Goal: Information Seeking & Learning: Learn about a topic

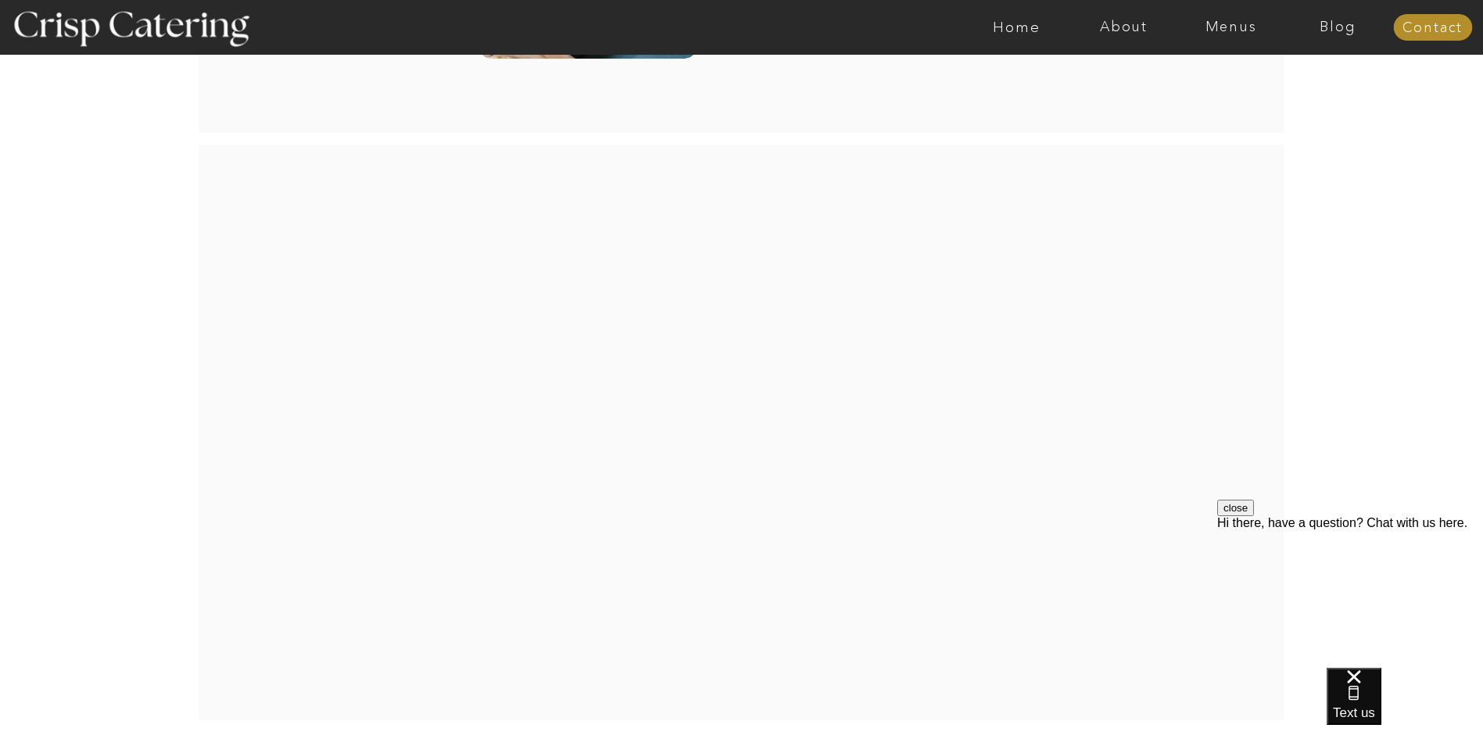
scroll to position [3180, 0]
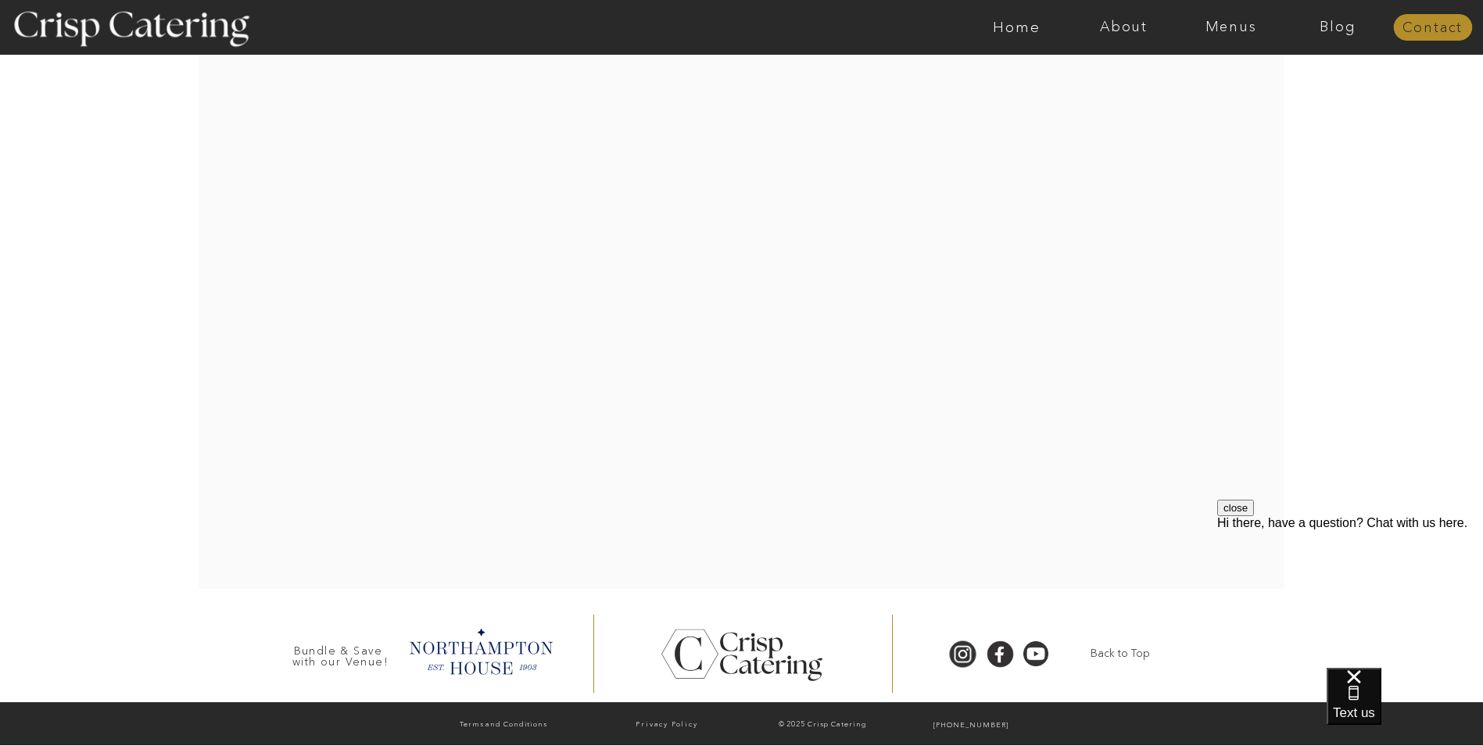
click at [1423, 31] on nav "Contact" at bounding box center [1433, 28] width 79 height 16
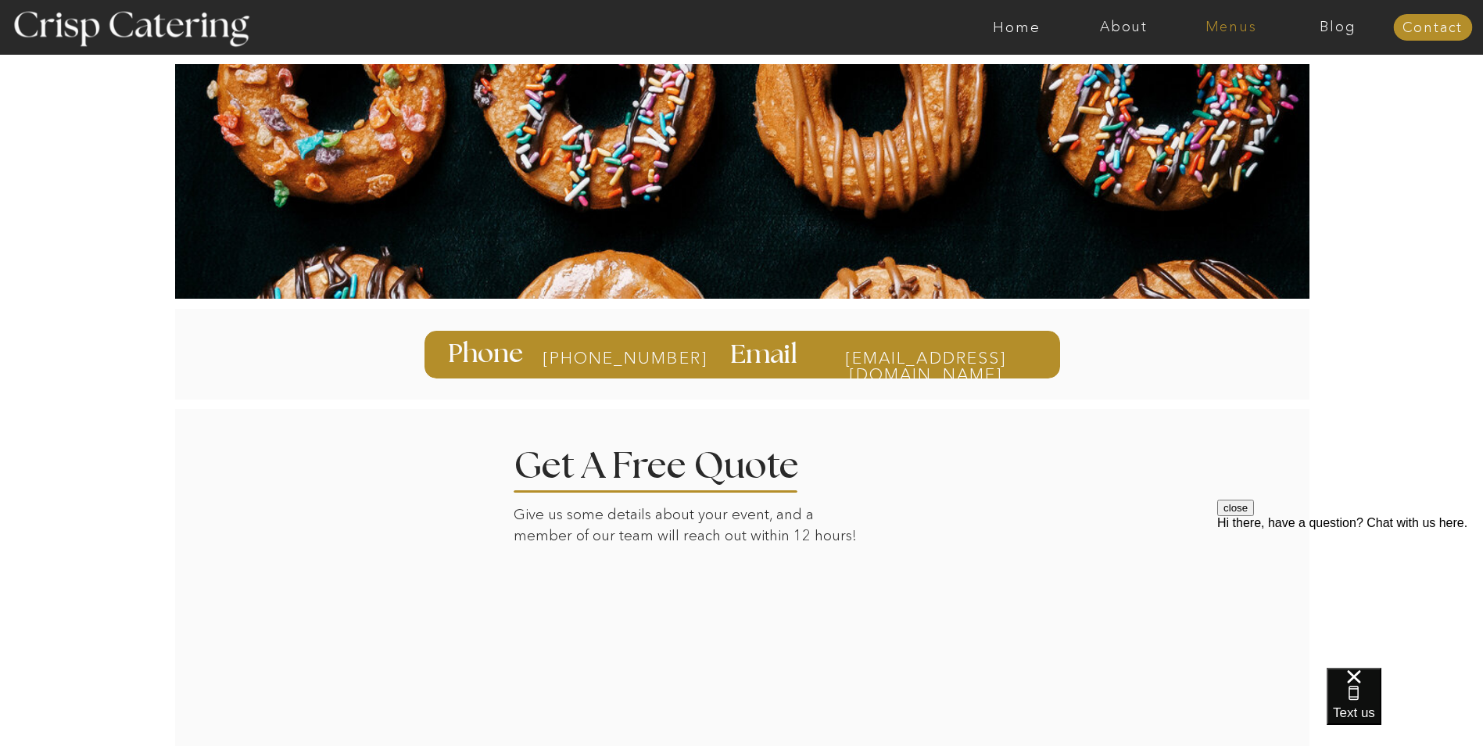
click at [1247, 23] on nav "Menus" at bounding box center [1231, 28] width 107 height 16
click at [1195, 93] on nav "Winter (Sep-Feb)" at bounding box center [1230, 91] width 128 height 15
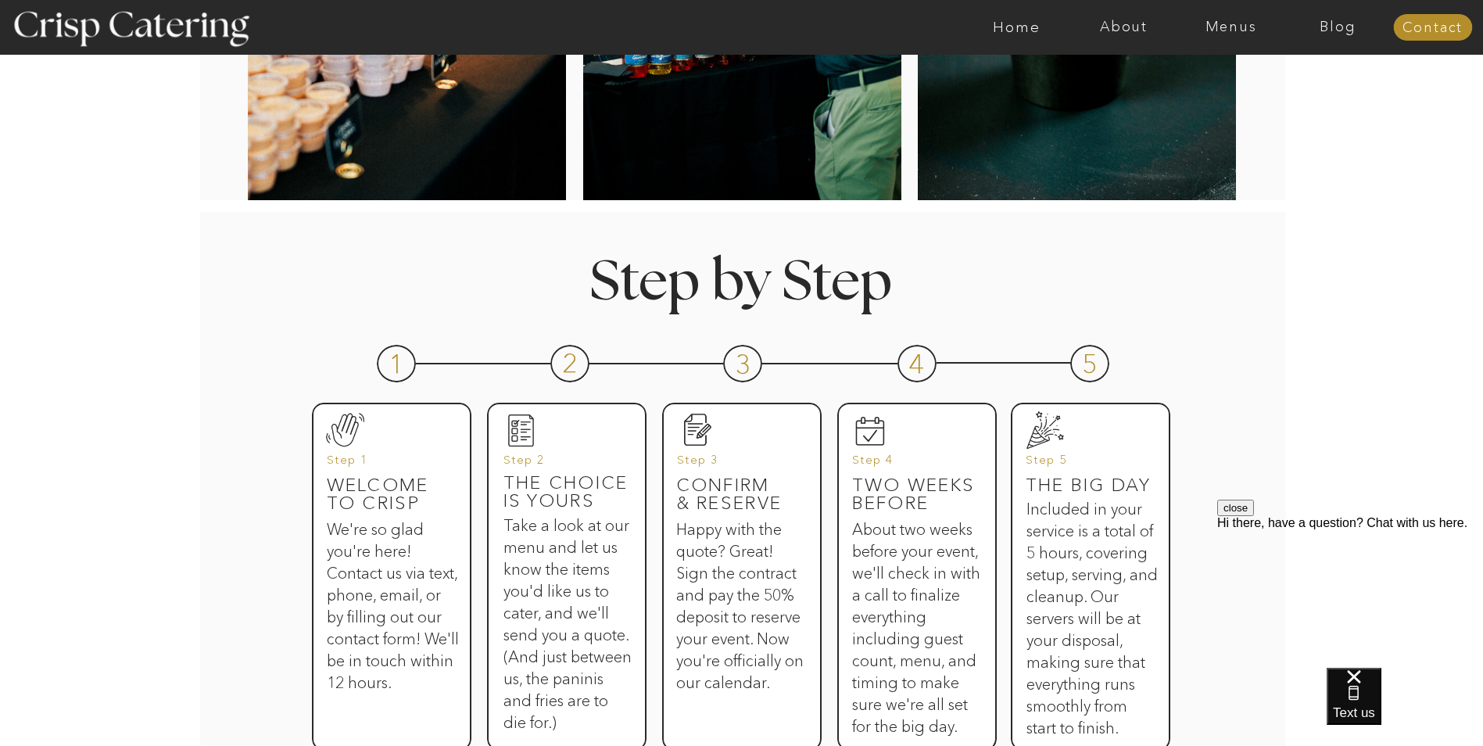
scroll to position [547, 0]
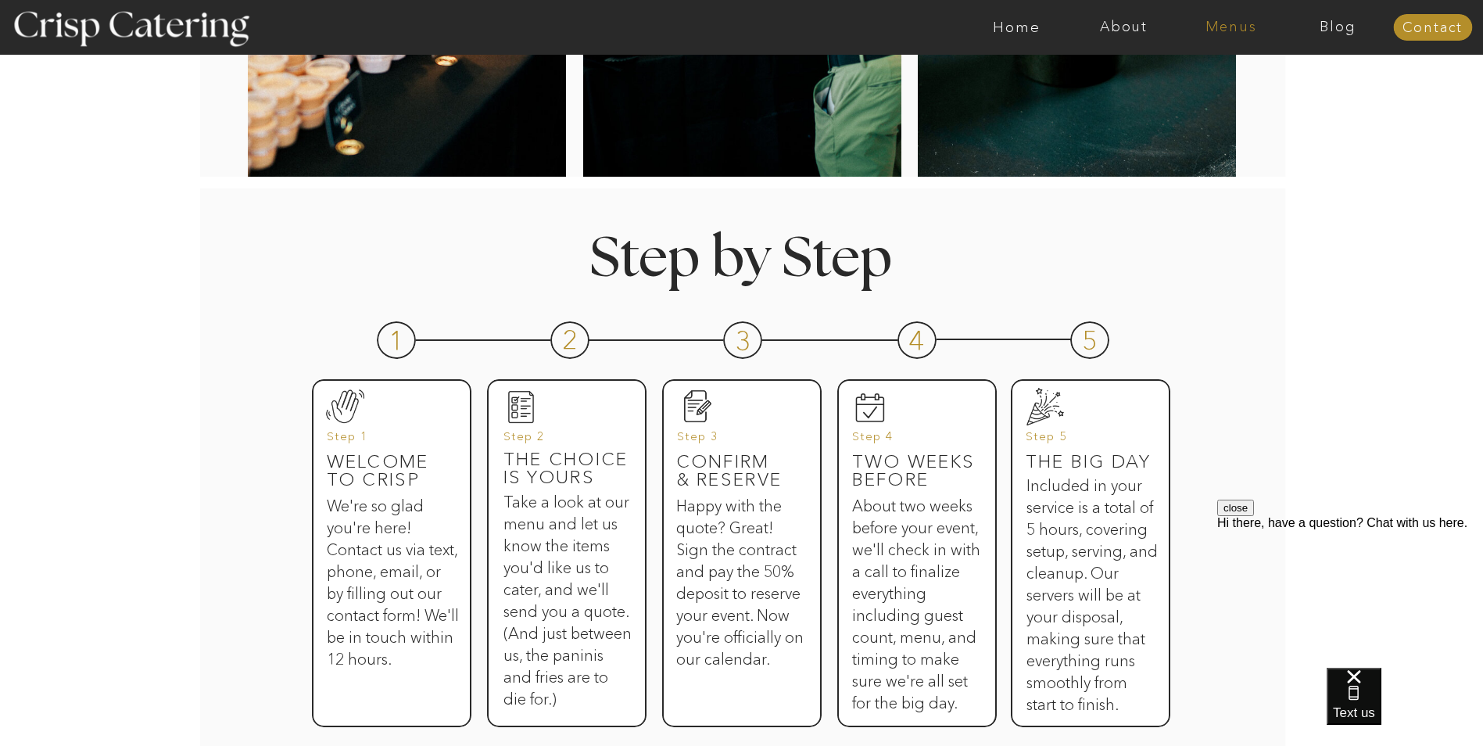
click at [1227, 29] on nav "Menus" at bounding box center [1231, 28] width 107 height 16
click at [1025, 23] on nav "Home" at bounding box center [1016, 28] width 107 height 16
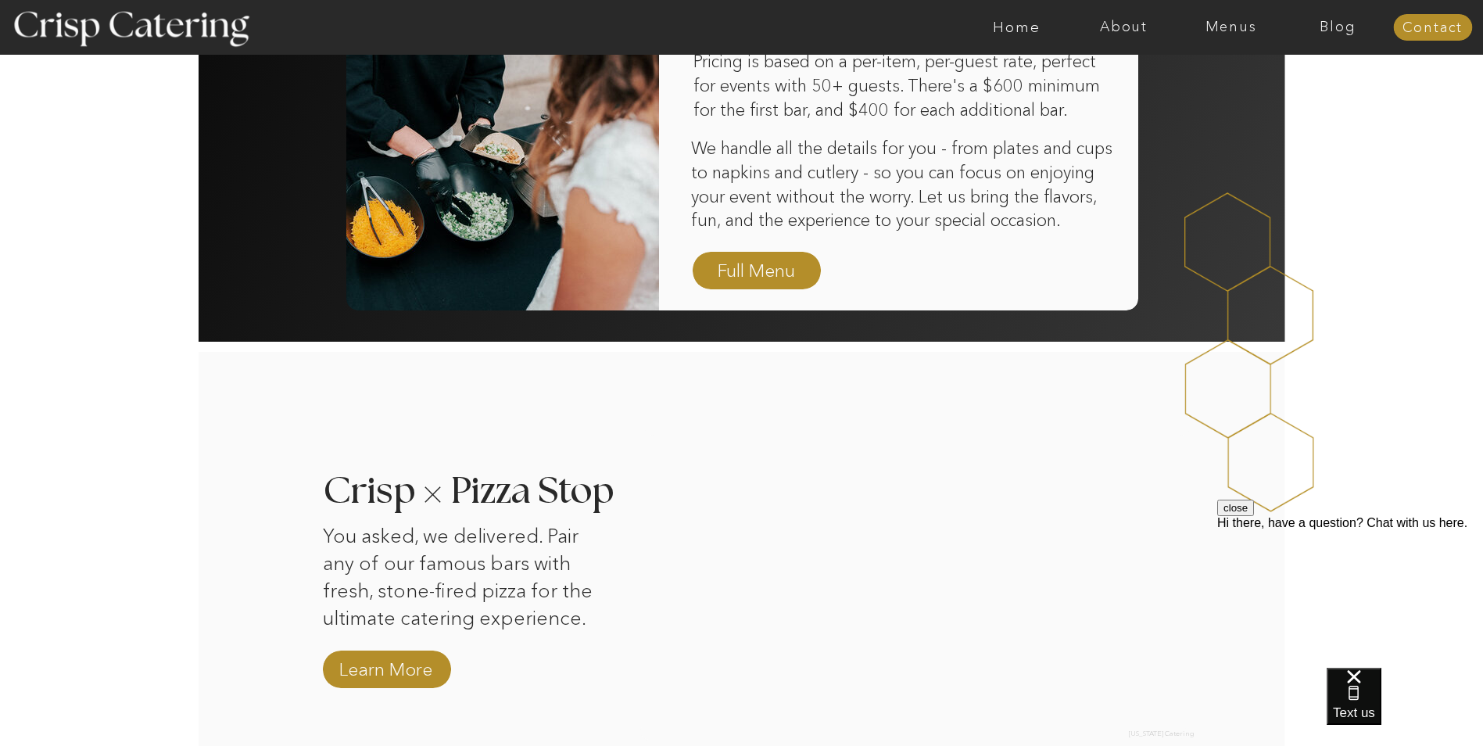
scroll to position [1173, 0]
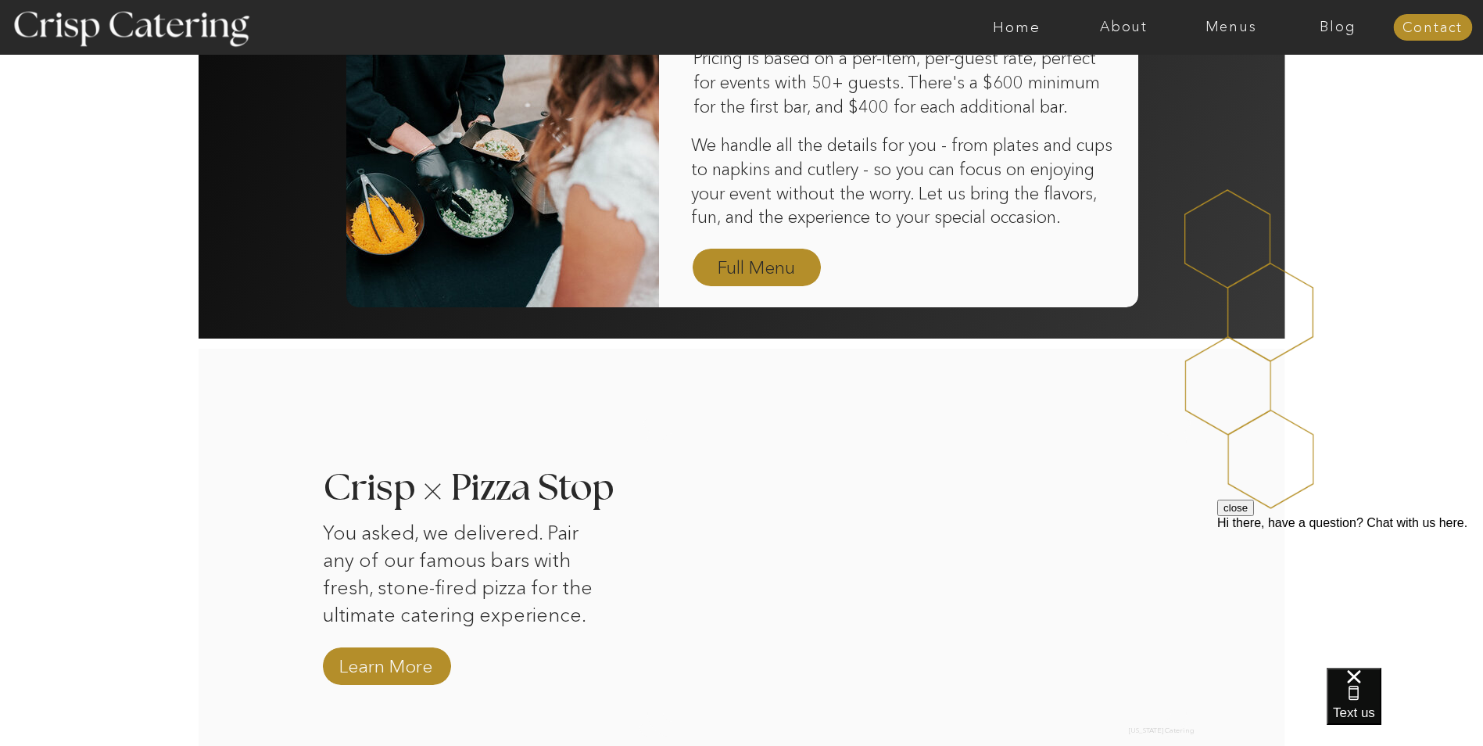
click at [769, 271] on nav "Full Menu" at bounding box center [757, 268] width 91 height 27
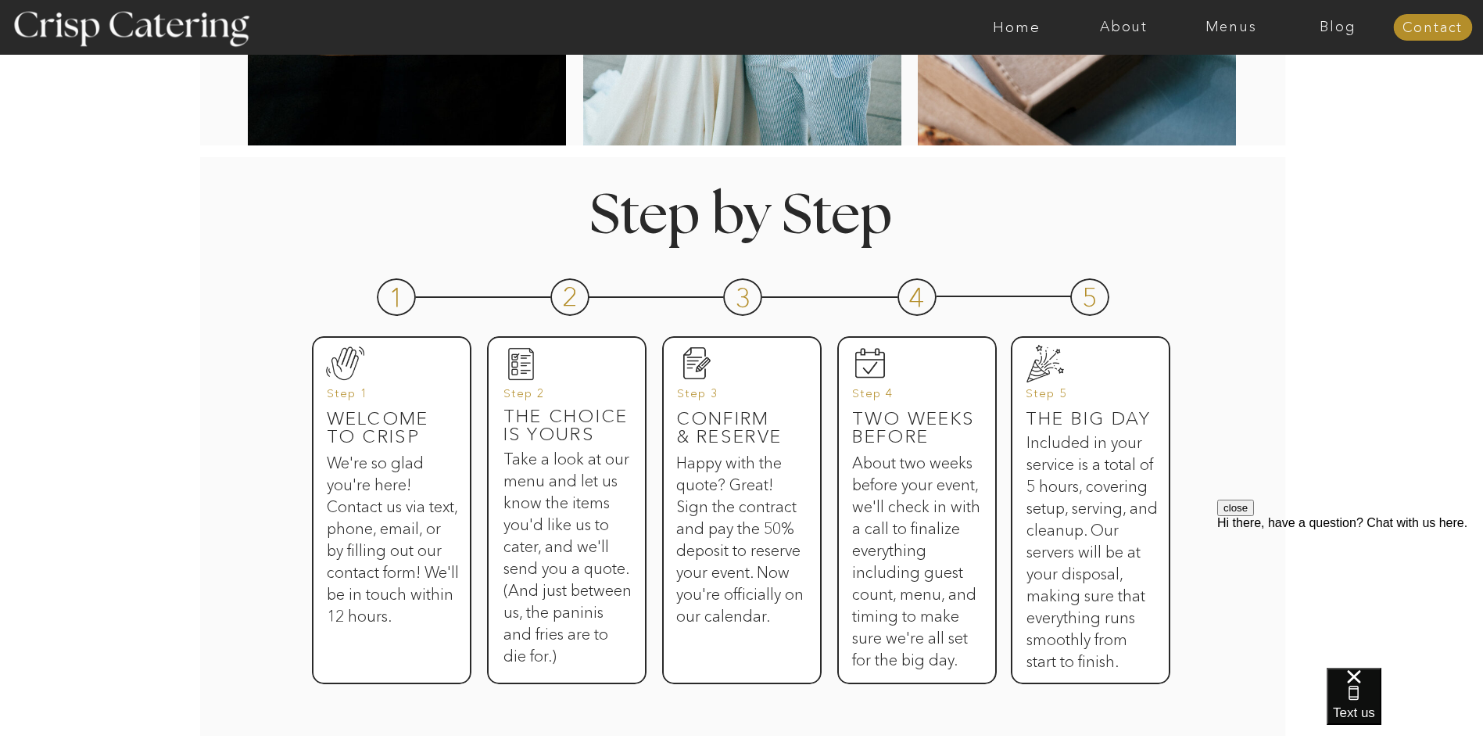
scroll to position [626, 0]
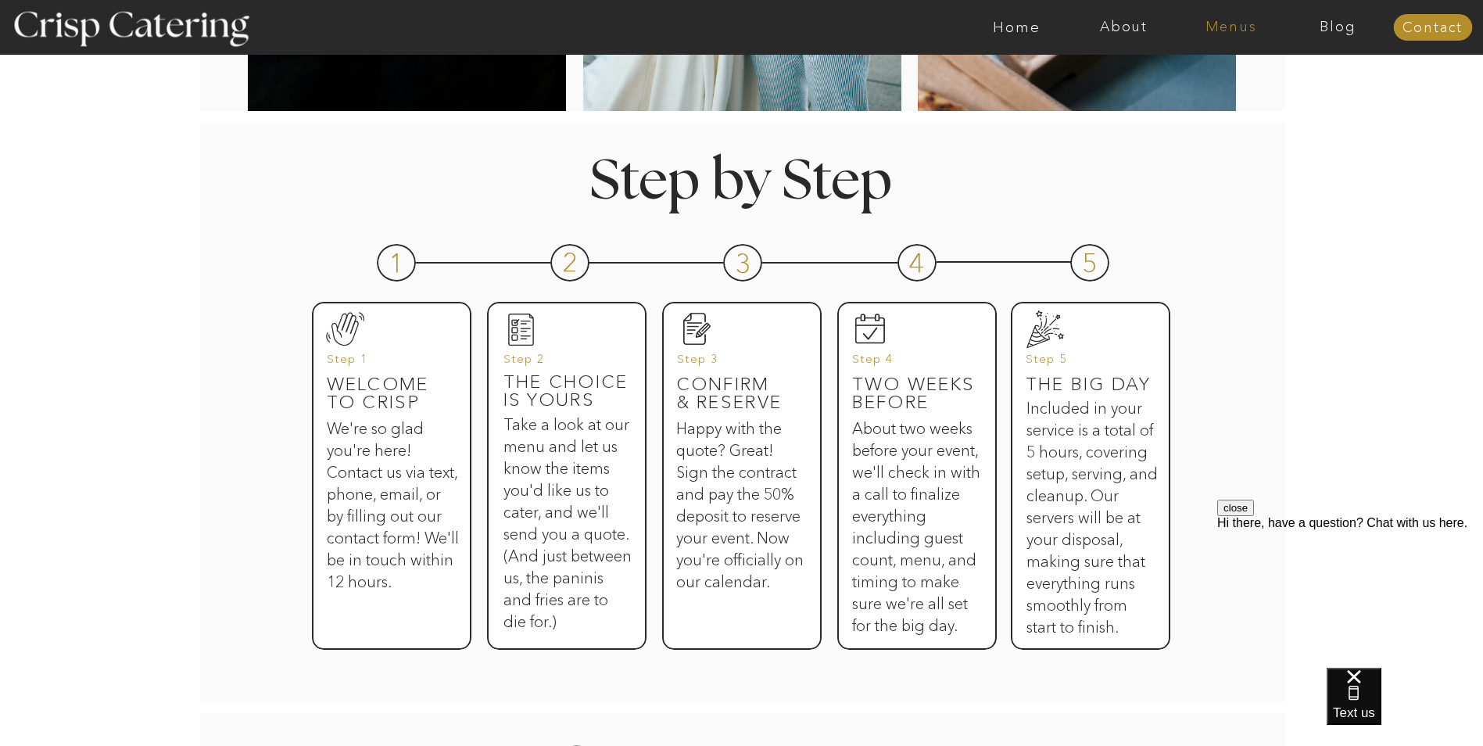
click at [1235, 33] on nav "Menus" at bounding box center [1231, 28] width 107 height 16
click at [1220, 91] on nav "Winter (Sep-Feb)" at bounding box center [1230, 91] width 128 height 15
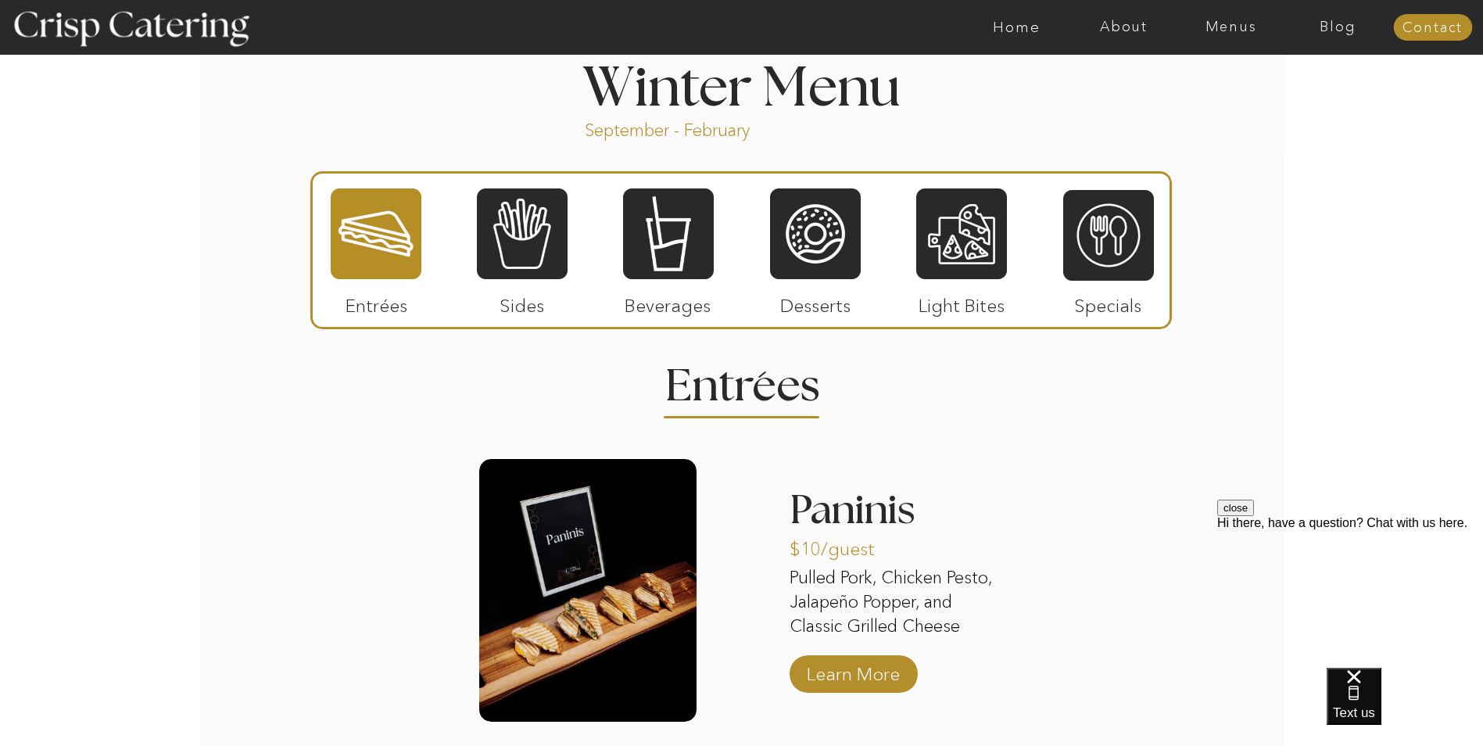
scroll to position [1720, 0]
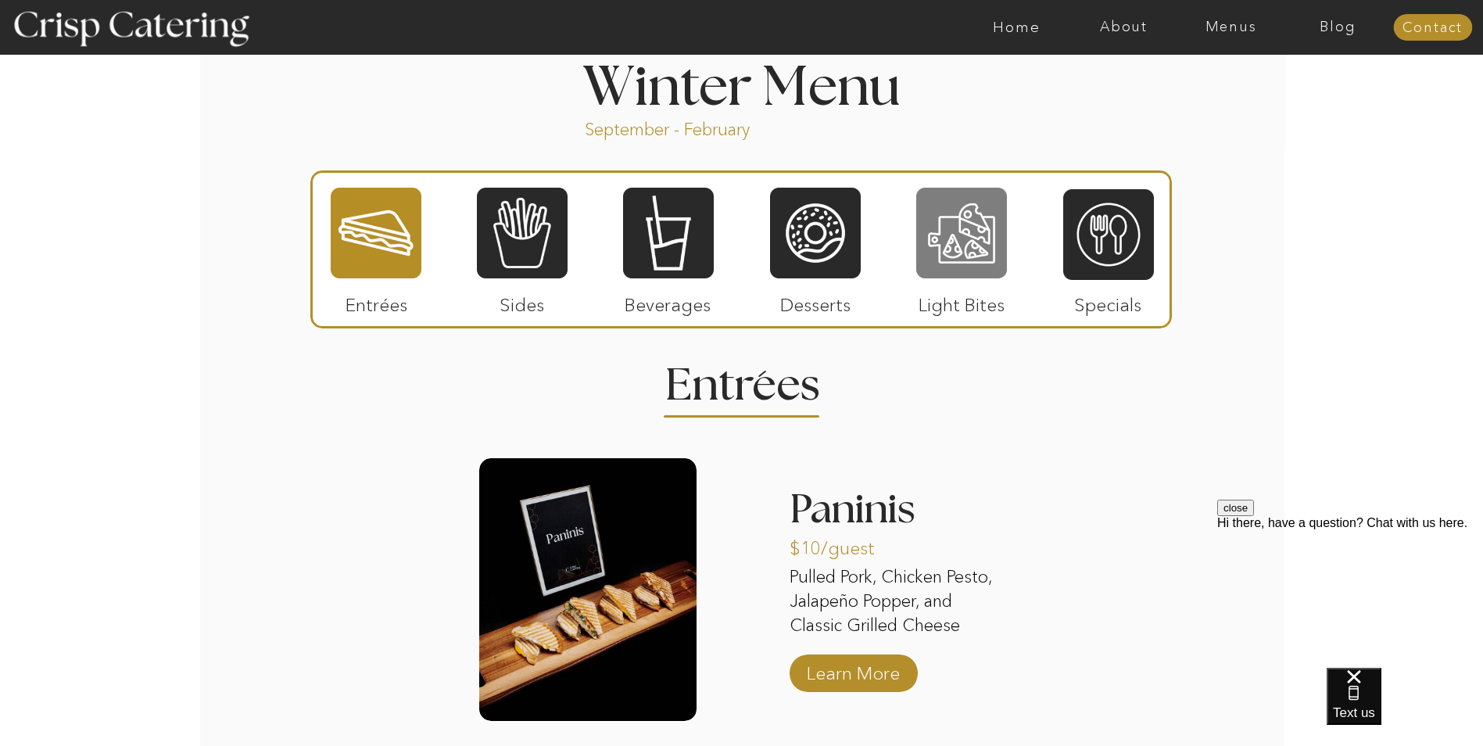
click at [956, 249] on div at bounding box center [962, 233] width 91 height 94
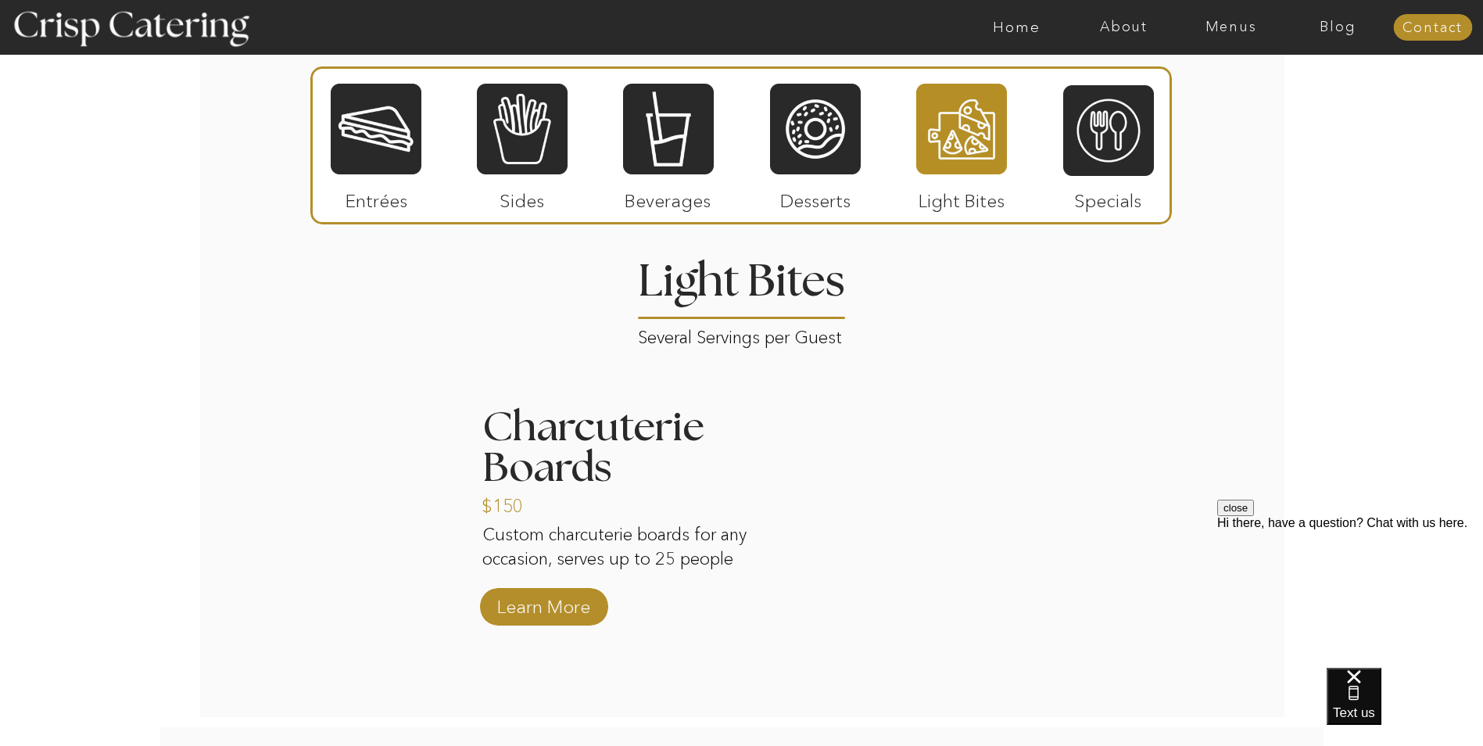
scroll to position [1799, 0]
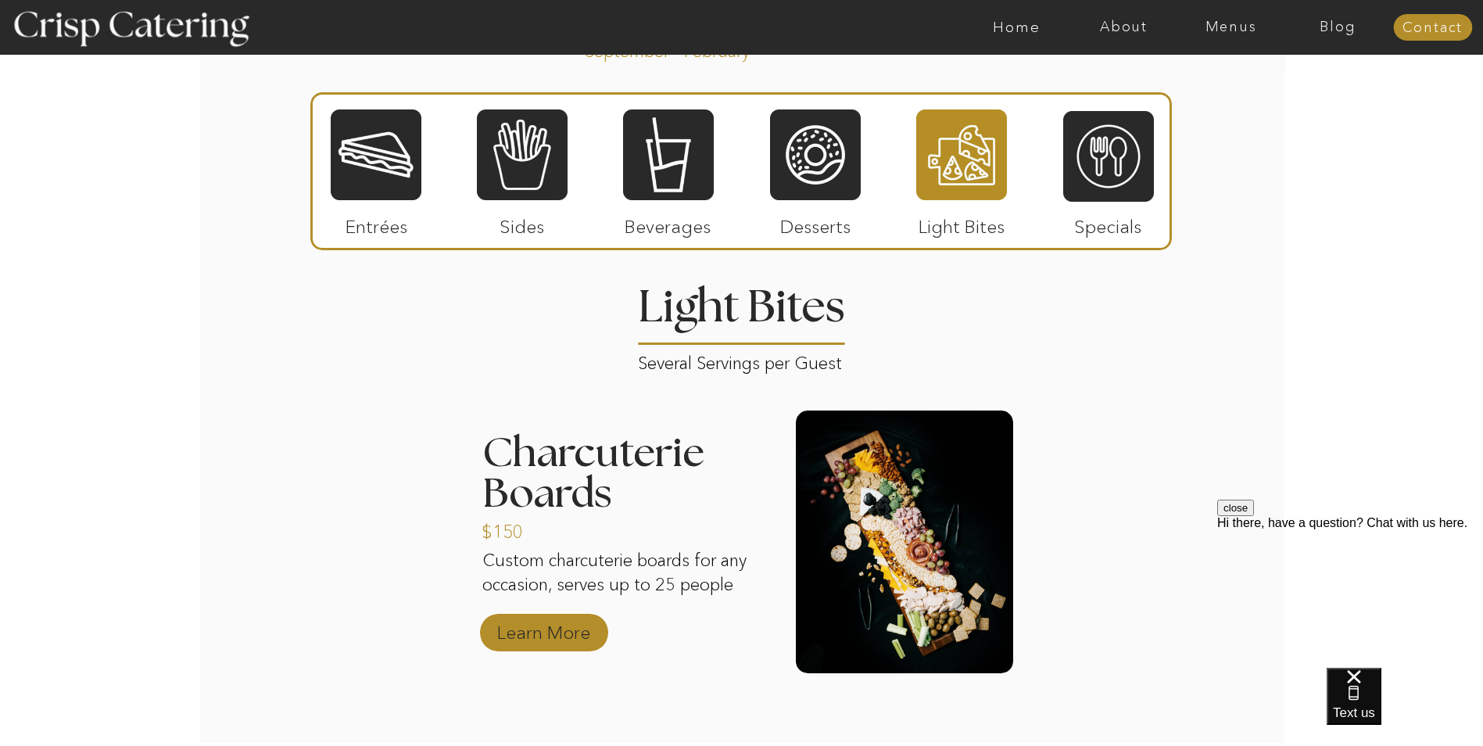
click at [530, 637] on p "Learn More" at bounding box center [544, 628] width 104 height 45
click at [1121, 160] on div at bounding box center [1109, 156] width 91 height 94
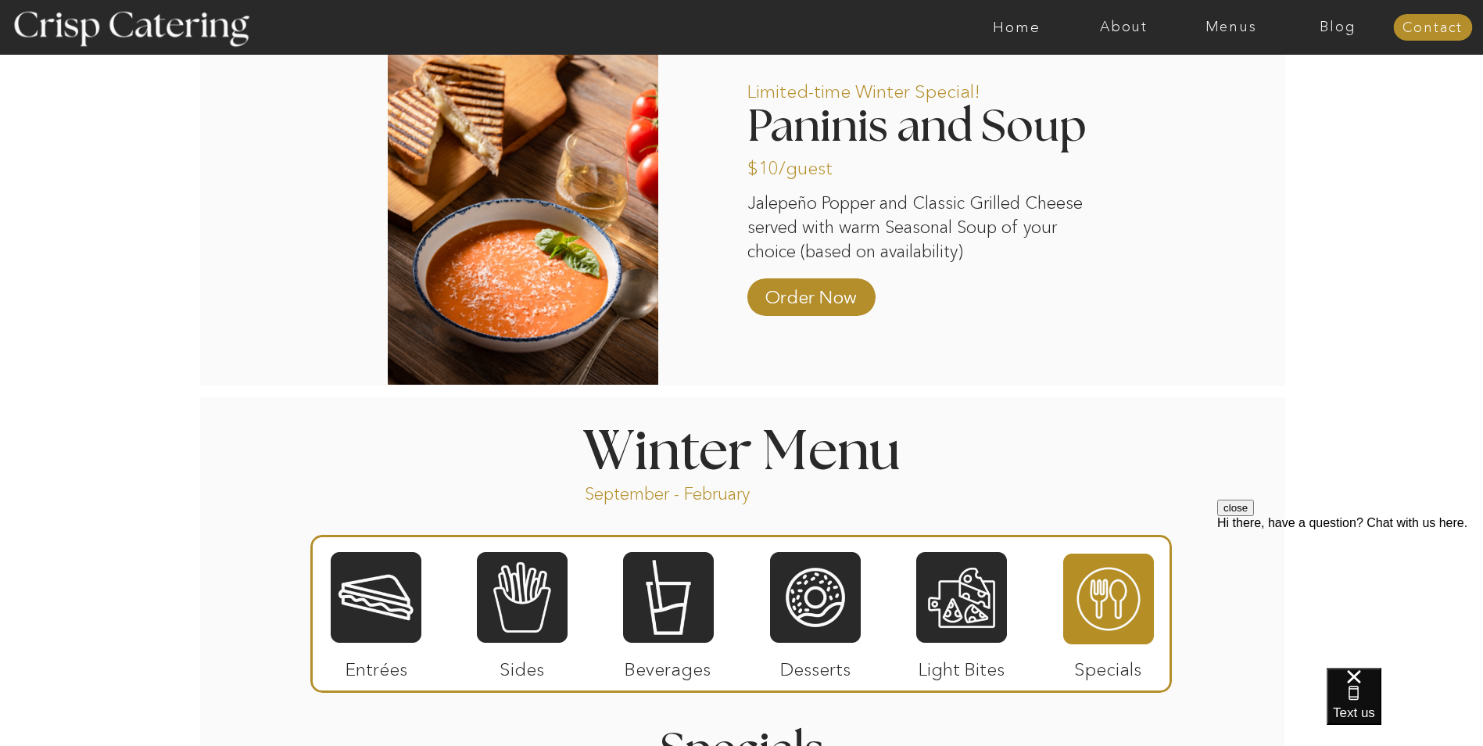
scroll to position [1329, 0]
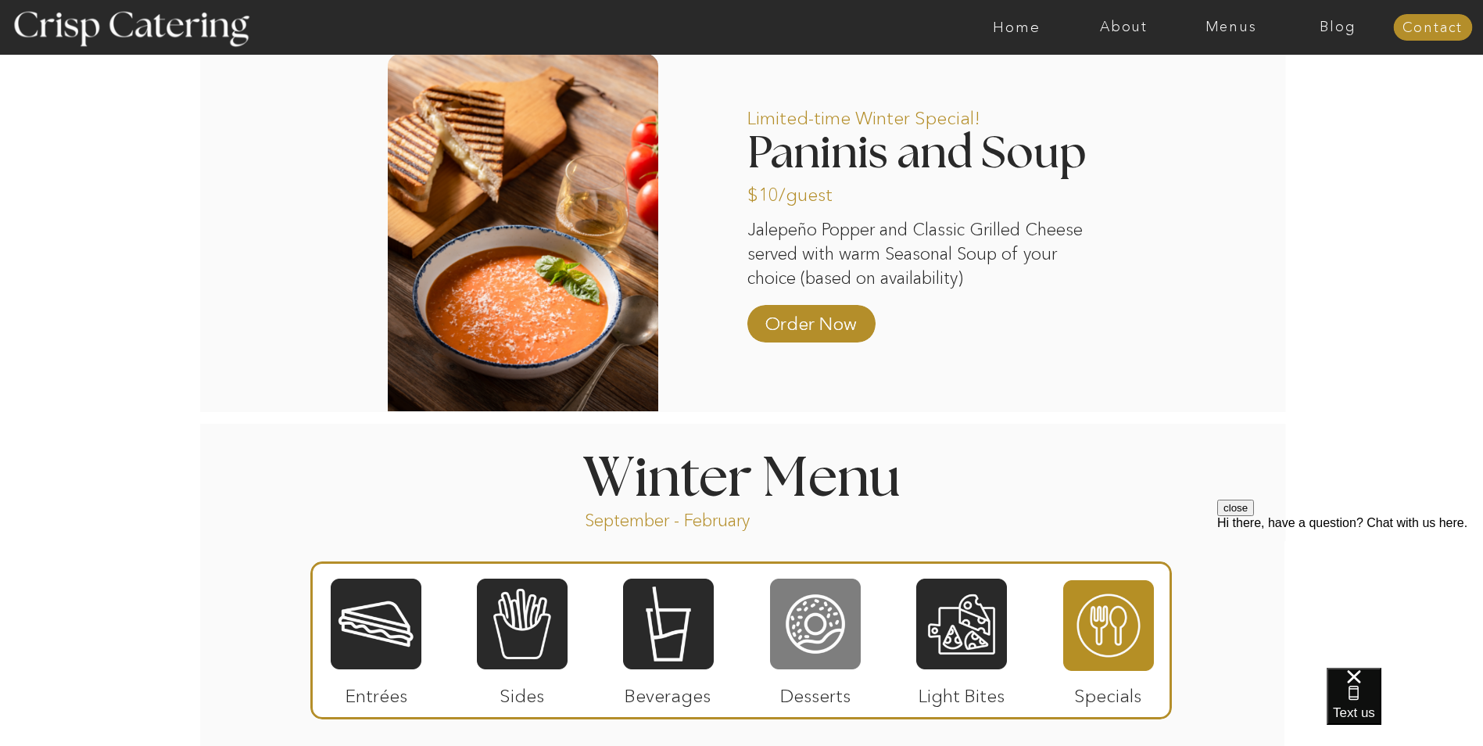
click at [838, 630] on div at bounding box center [815, 624] width 91 height 94
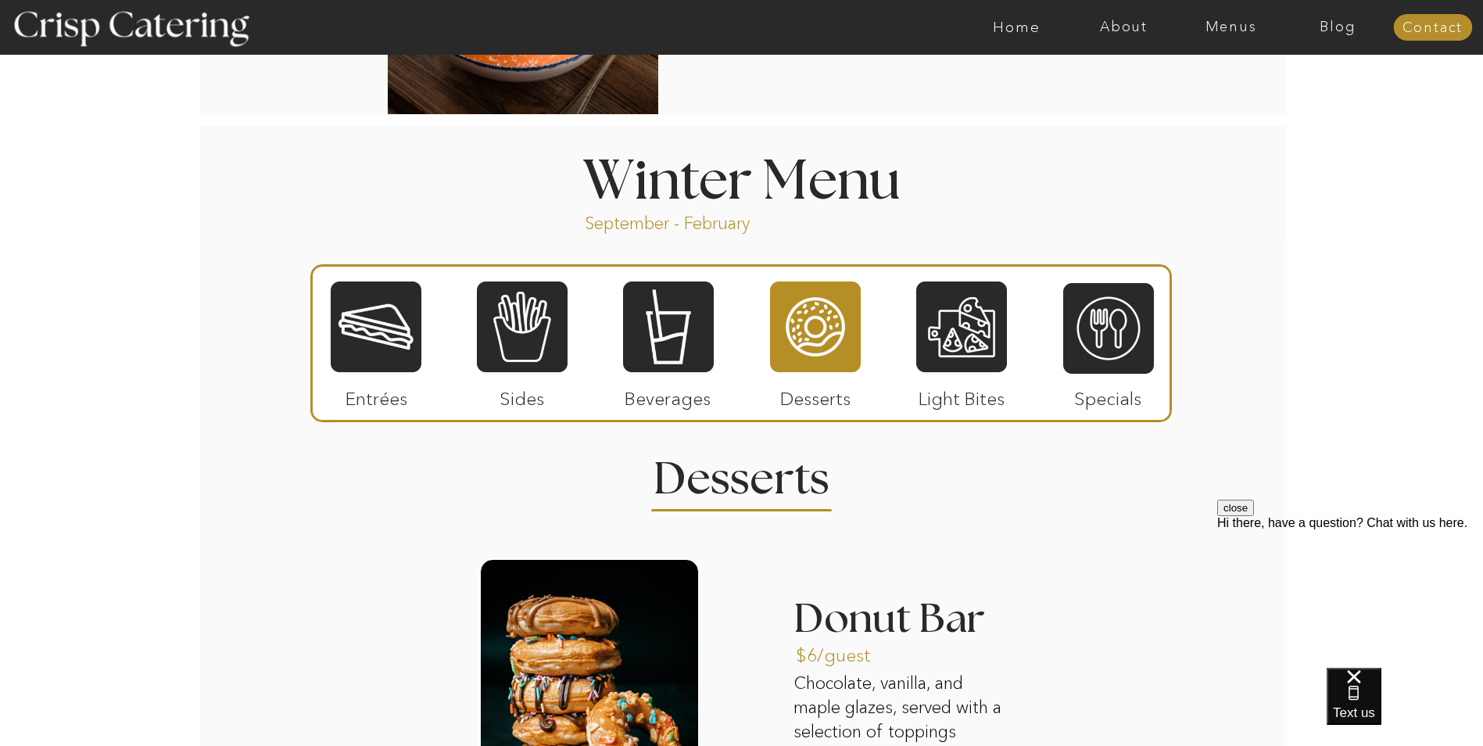
scroll to position [1642, 0]
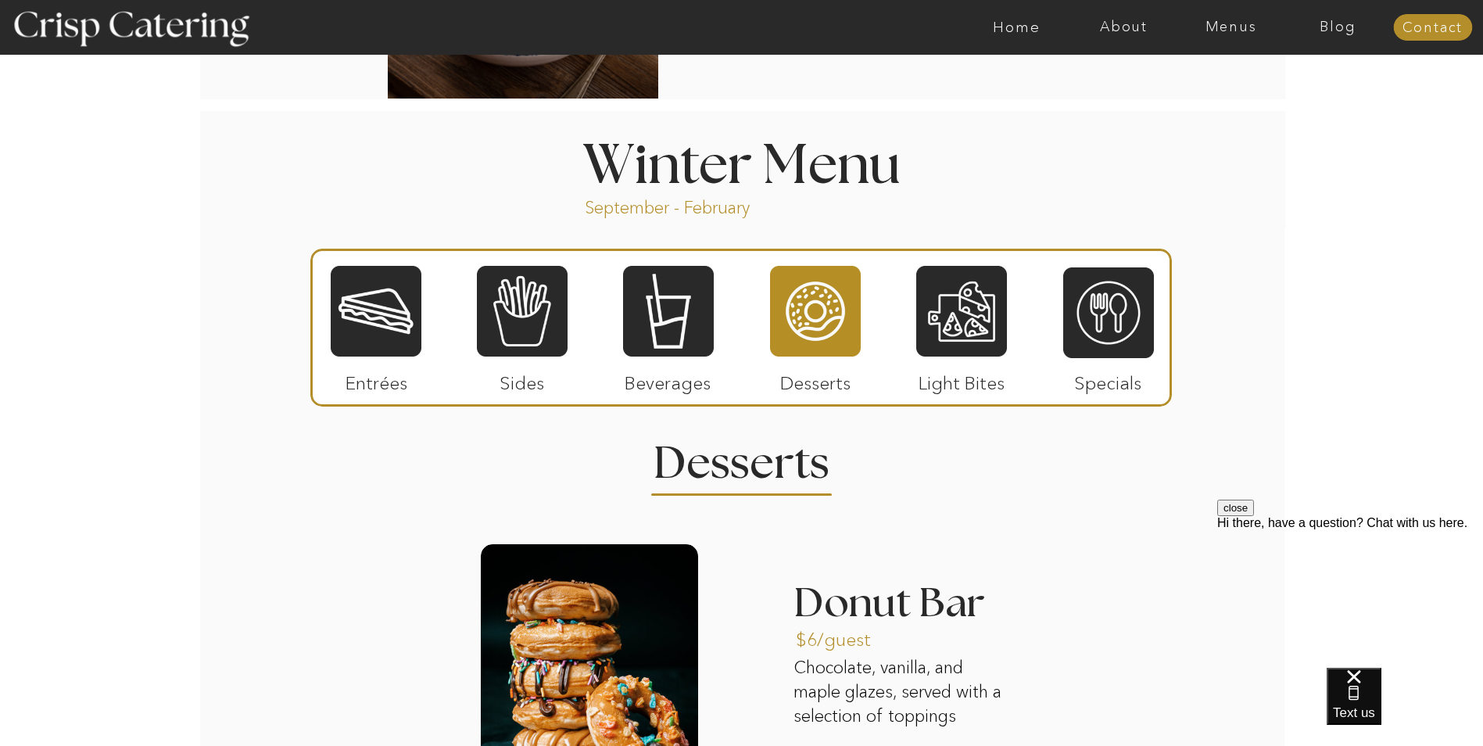
click at [392, 309] on div at bounding box center [376, 311] width 91 height 94
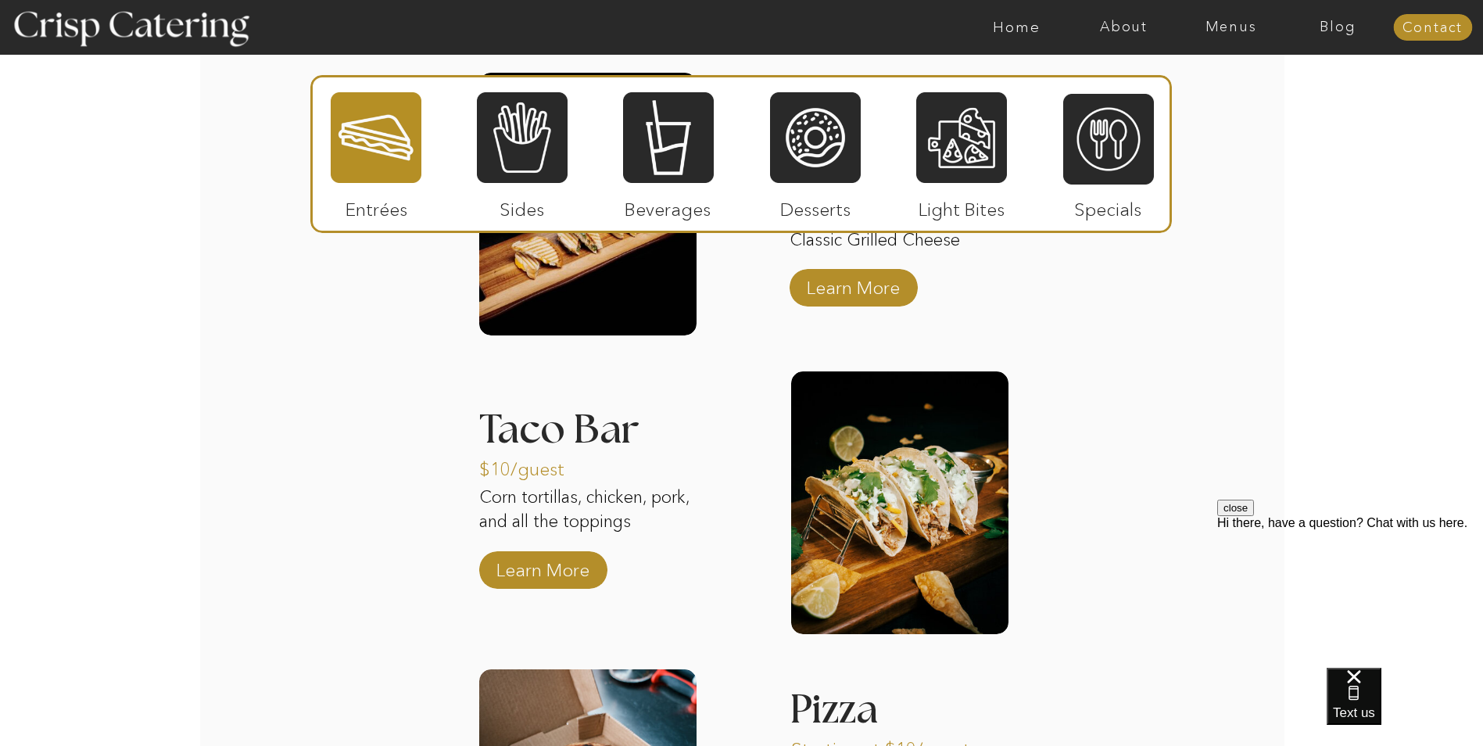
scroll to position [2111, 0]
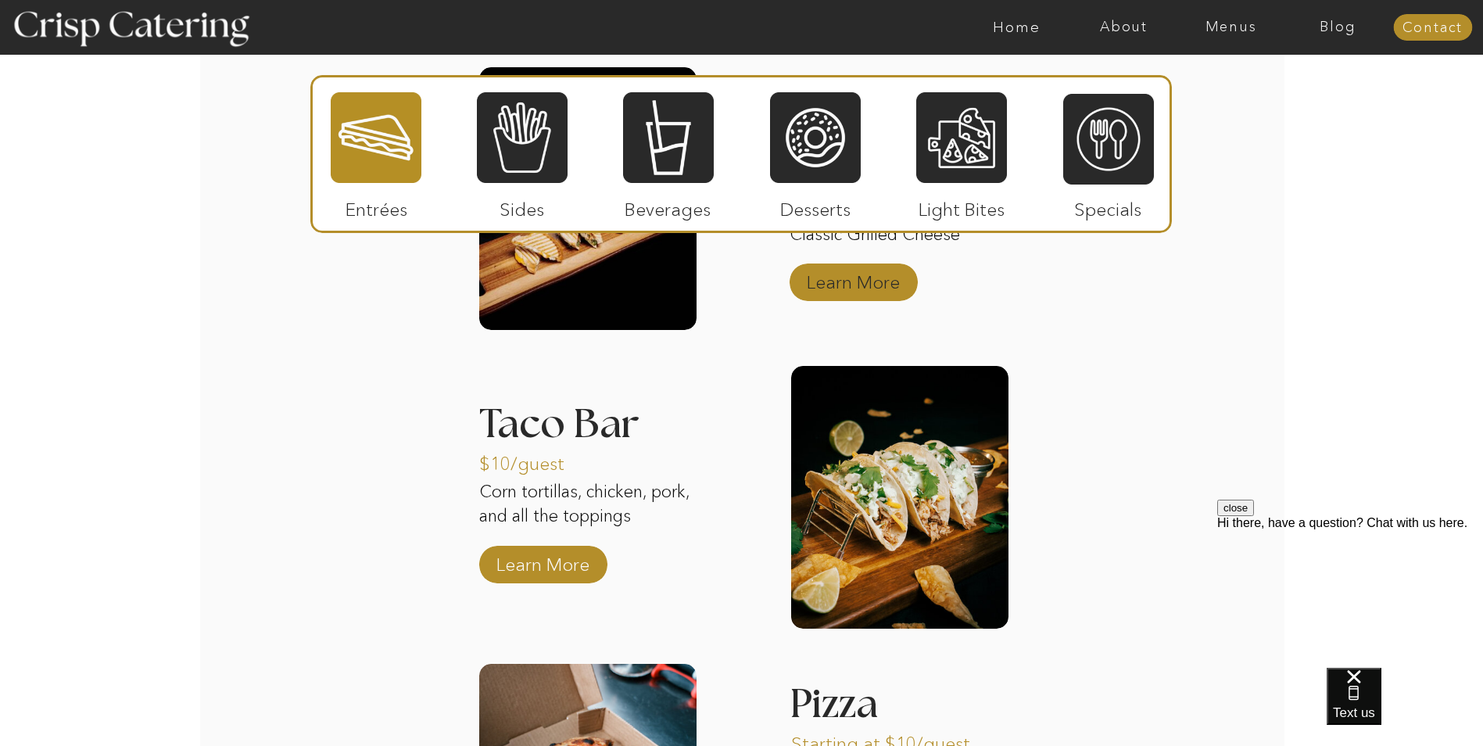
click at [838, 288] on p "Learn More" at bounding box center [854, 278] width 104 height 45
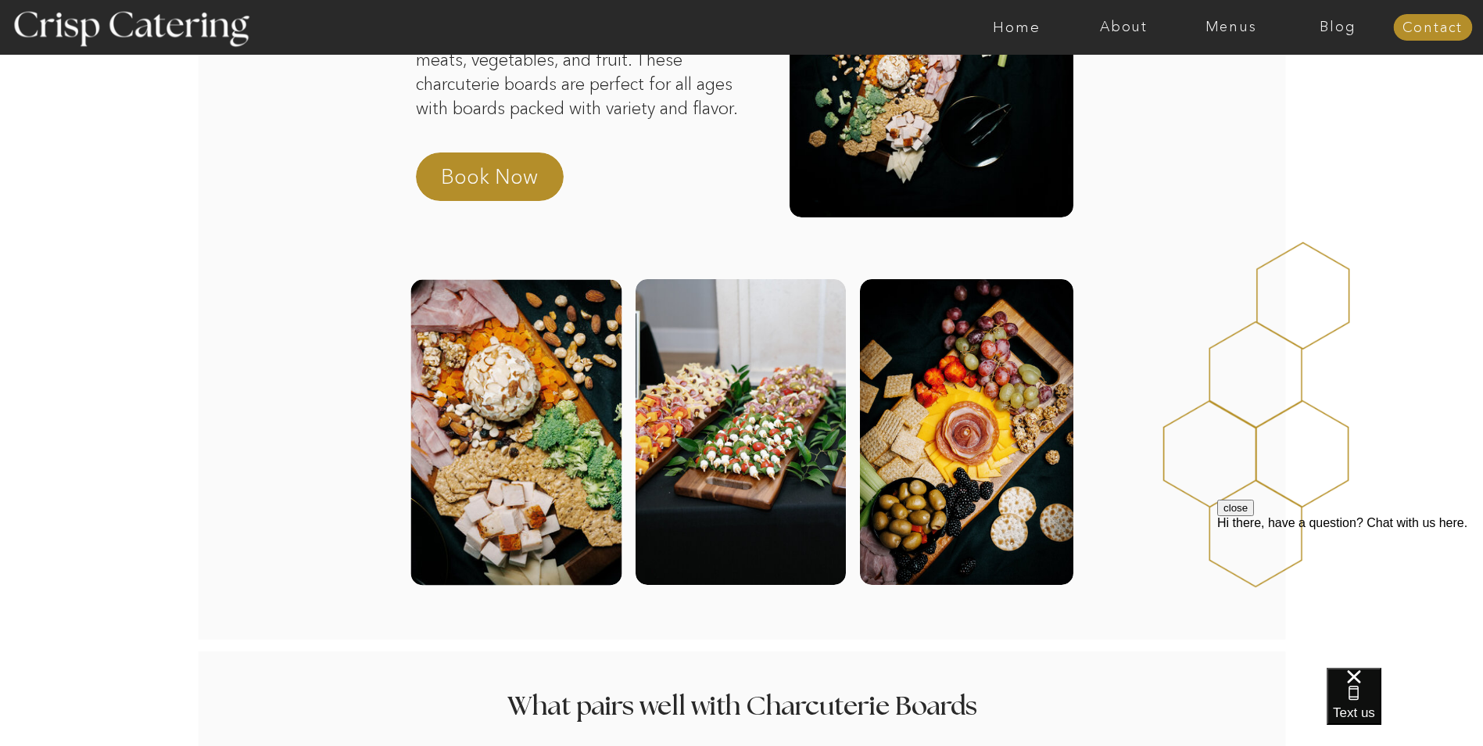
scroll to position [391, 0]
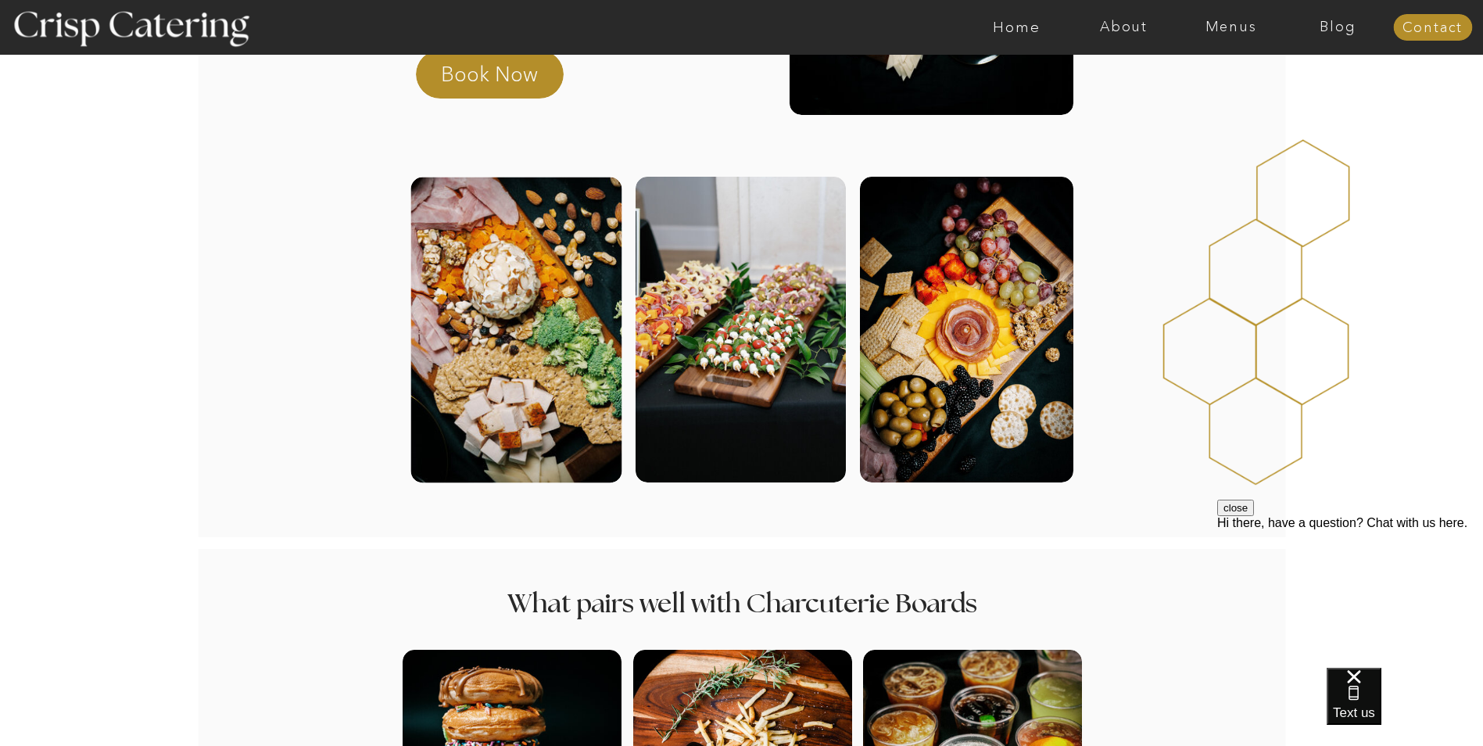
click at [743, 369] on div at bounding box center [741, 330] width 210 height 306
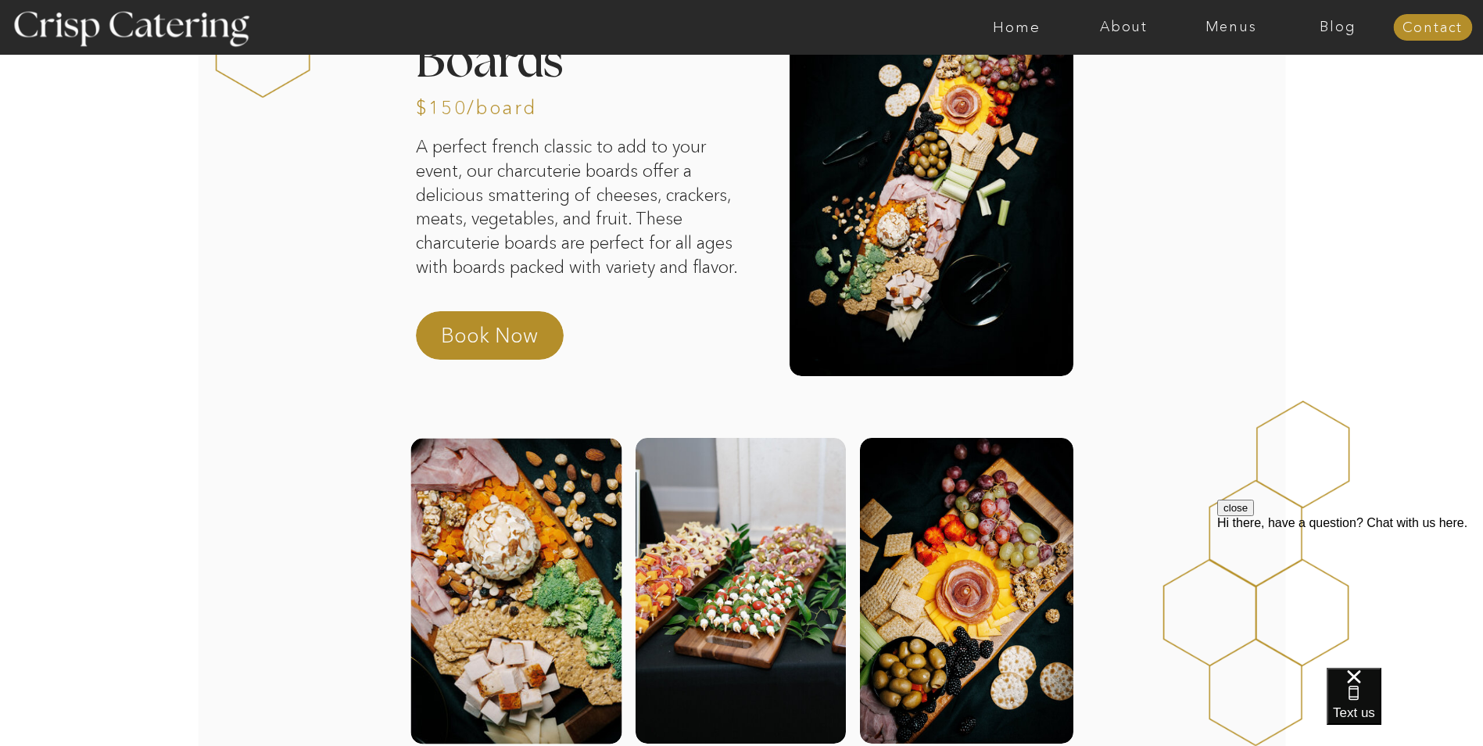
scroll to position [0, 0]
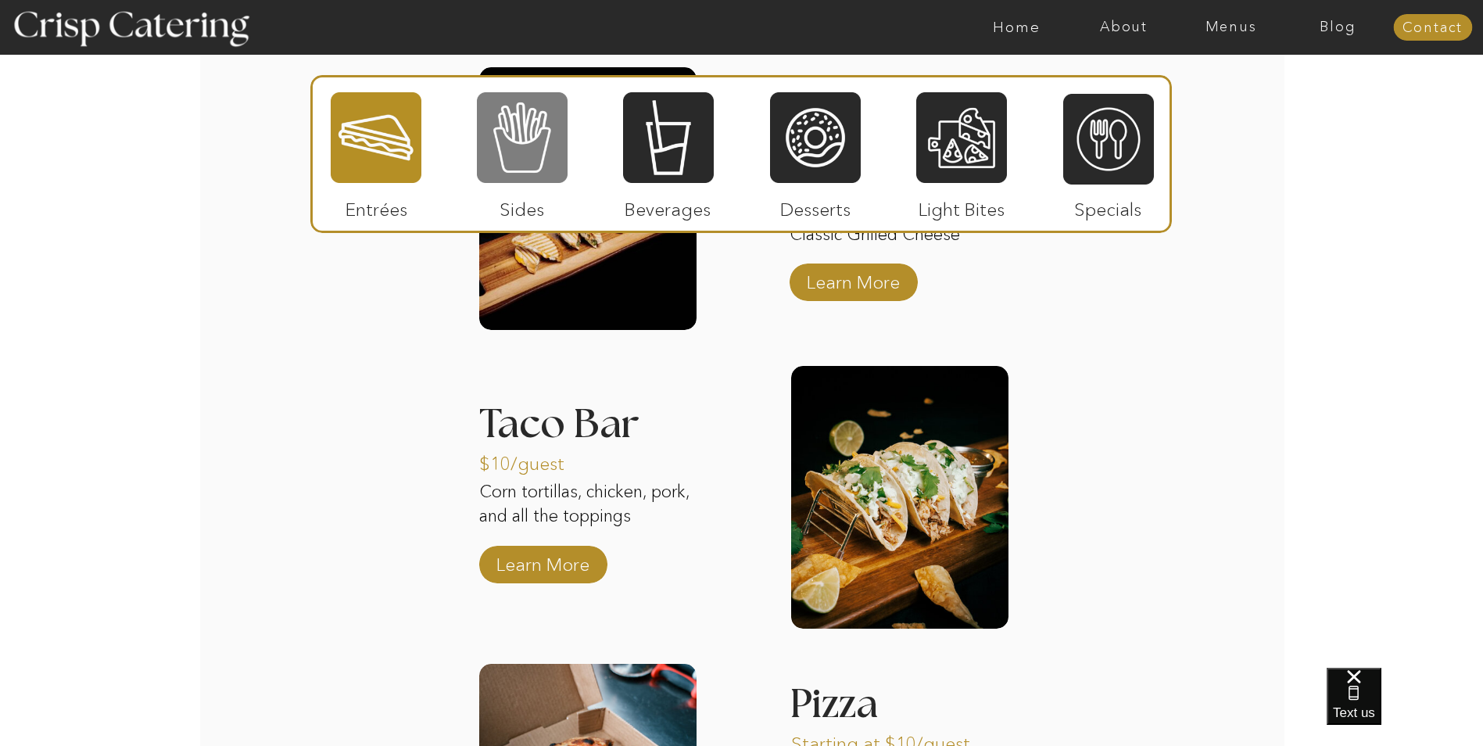
click at [510, 126] on div at bounding box center [522, 138] width 91 height 94
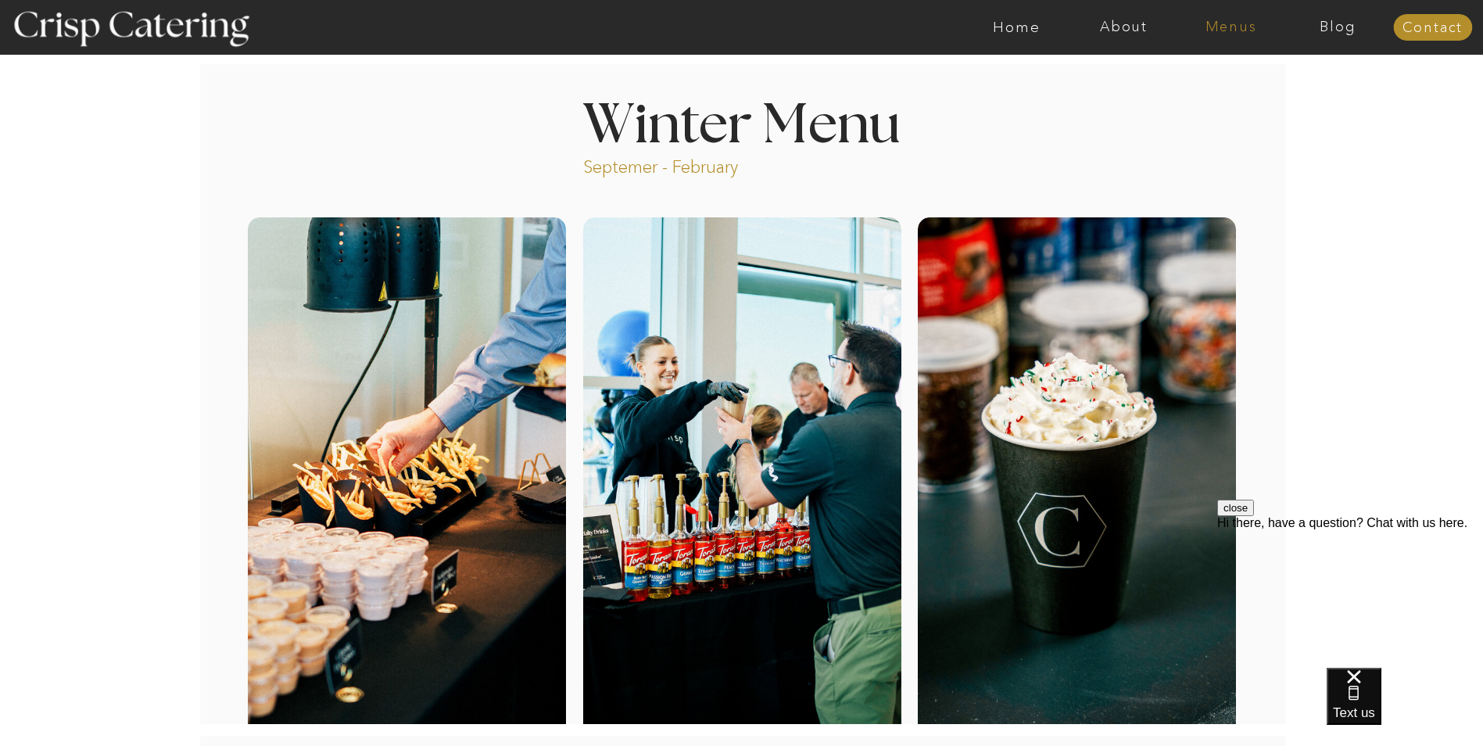
click at [1235, 27] on nav "Menus" at bounding box center [1231, 28] width 107 height 16
click at [1195, 95] on nav "Winter (Sep-Feb)" at bounding box center [1230, 91] width 128 height 15
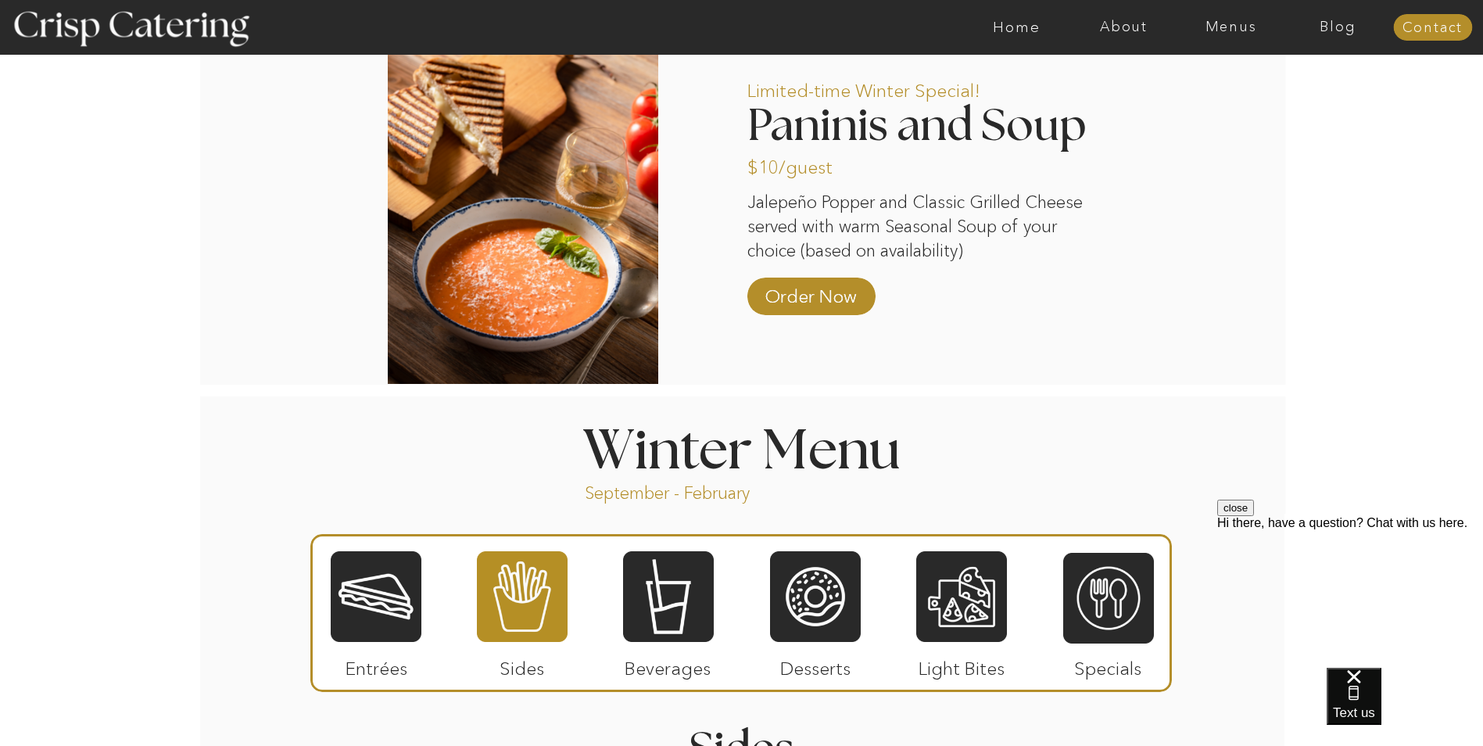
scroll to position [1329, 0]
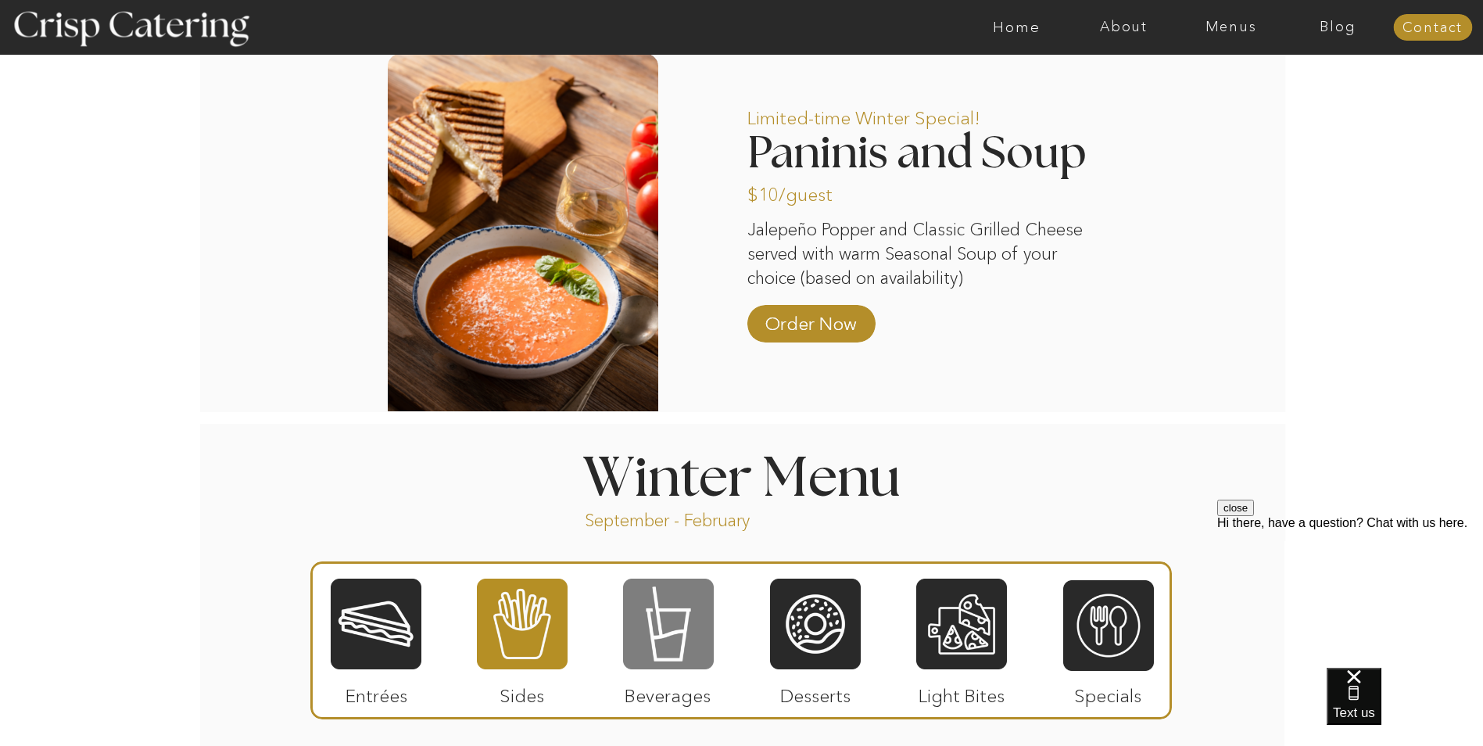
click at [663, 655] on div at bounding box center [668, 624] width 91 height 94
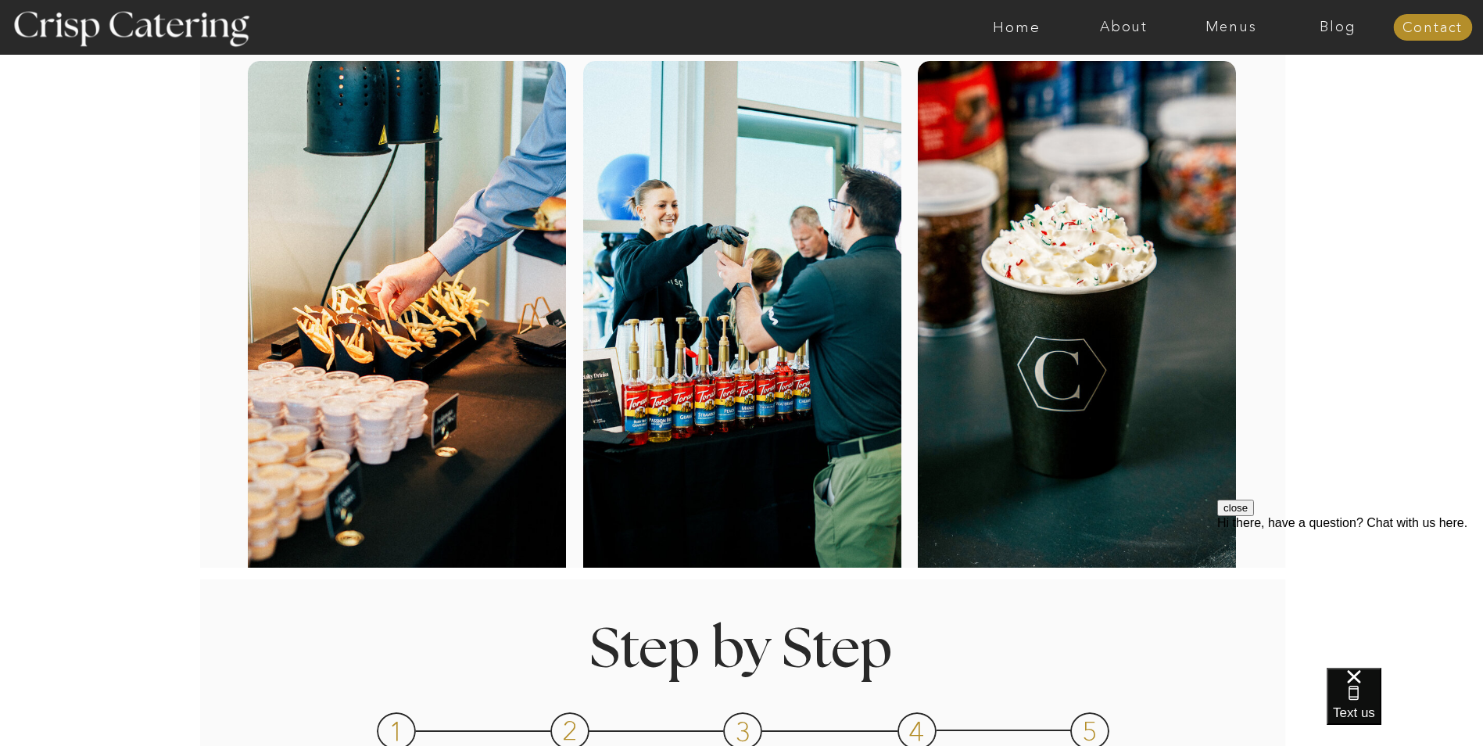
scroll to position [0, 0]
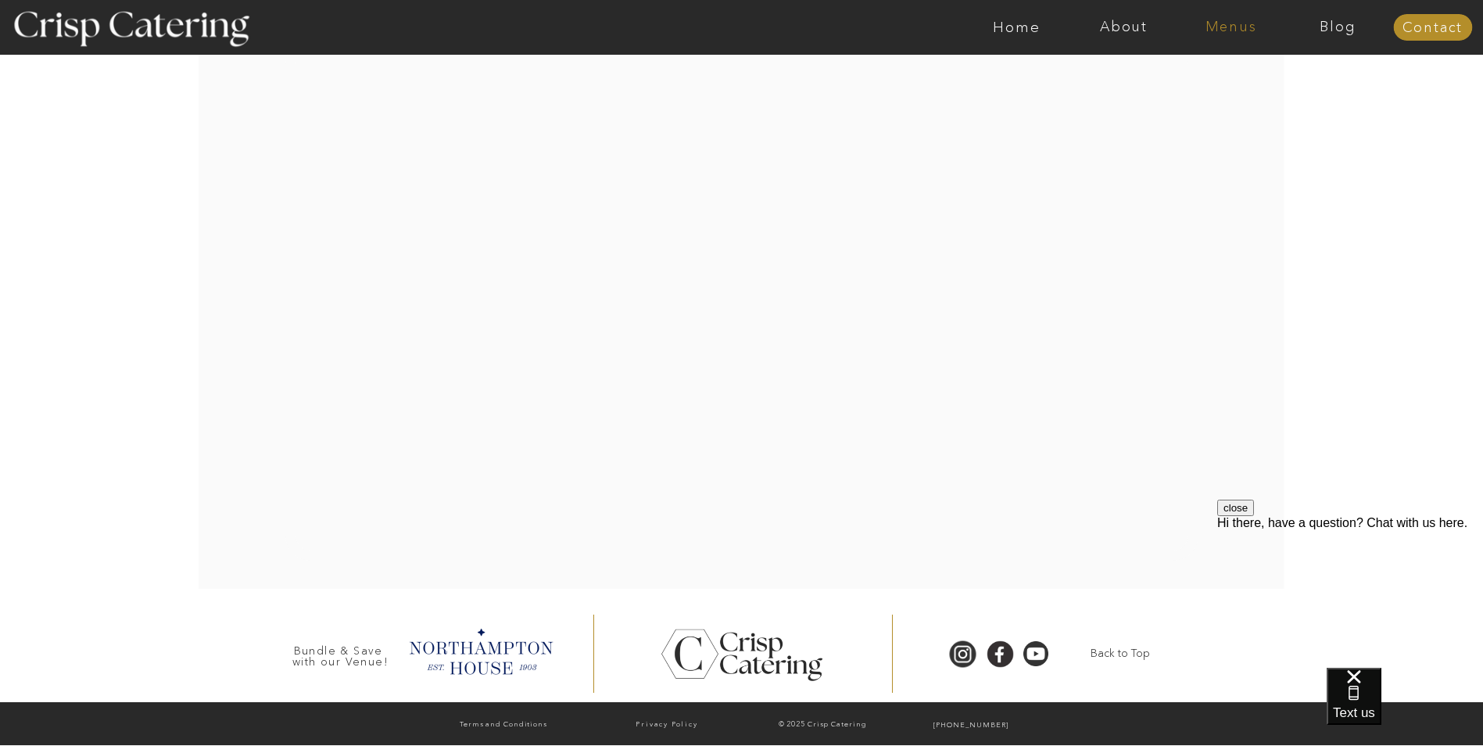
click at [1242, 25] on nav "Menus" at bounding box center [1231, 28] width 107 height 16
click at [1204, 99] on nav "Winter (Sep-Feb)" at bounding box center [1230, 91] width 128 height 15
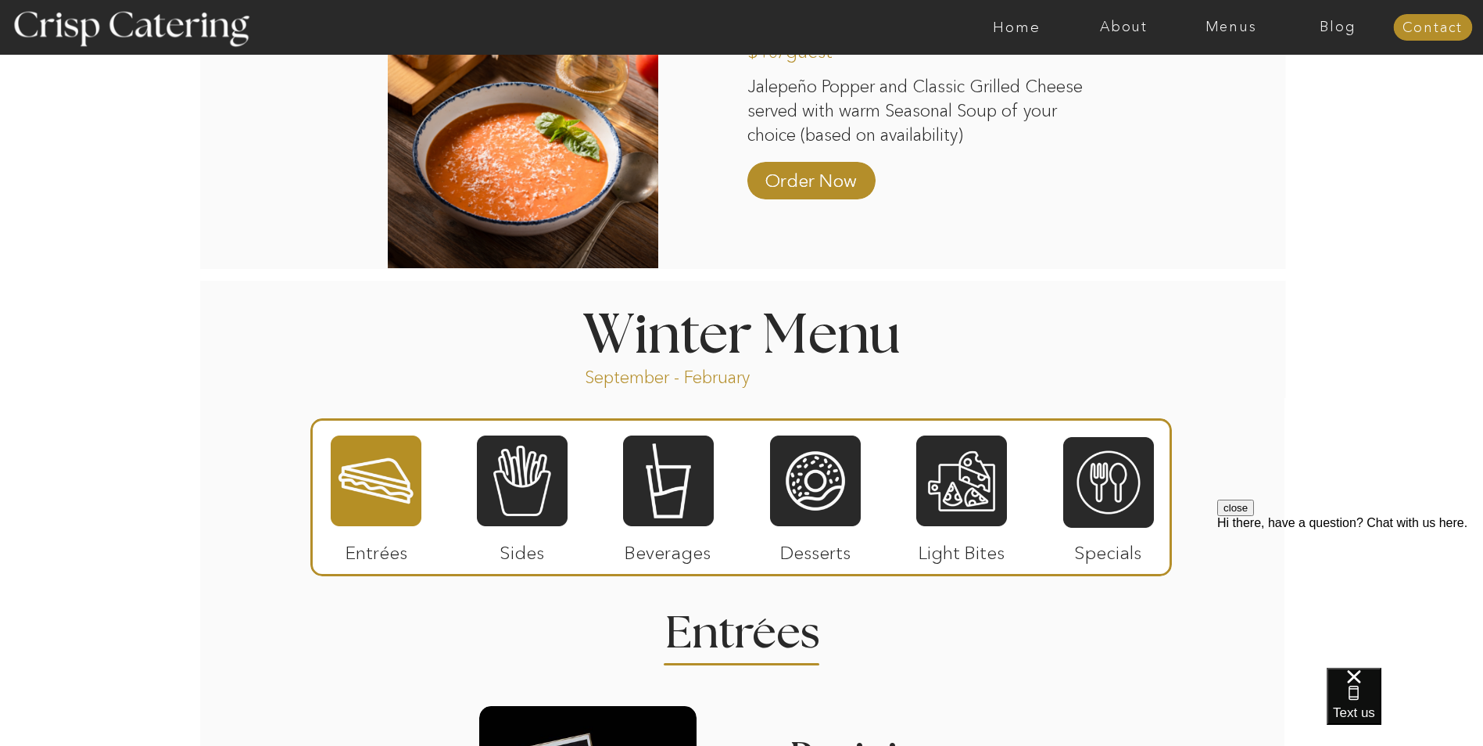
scroll to position [1642, 0]
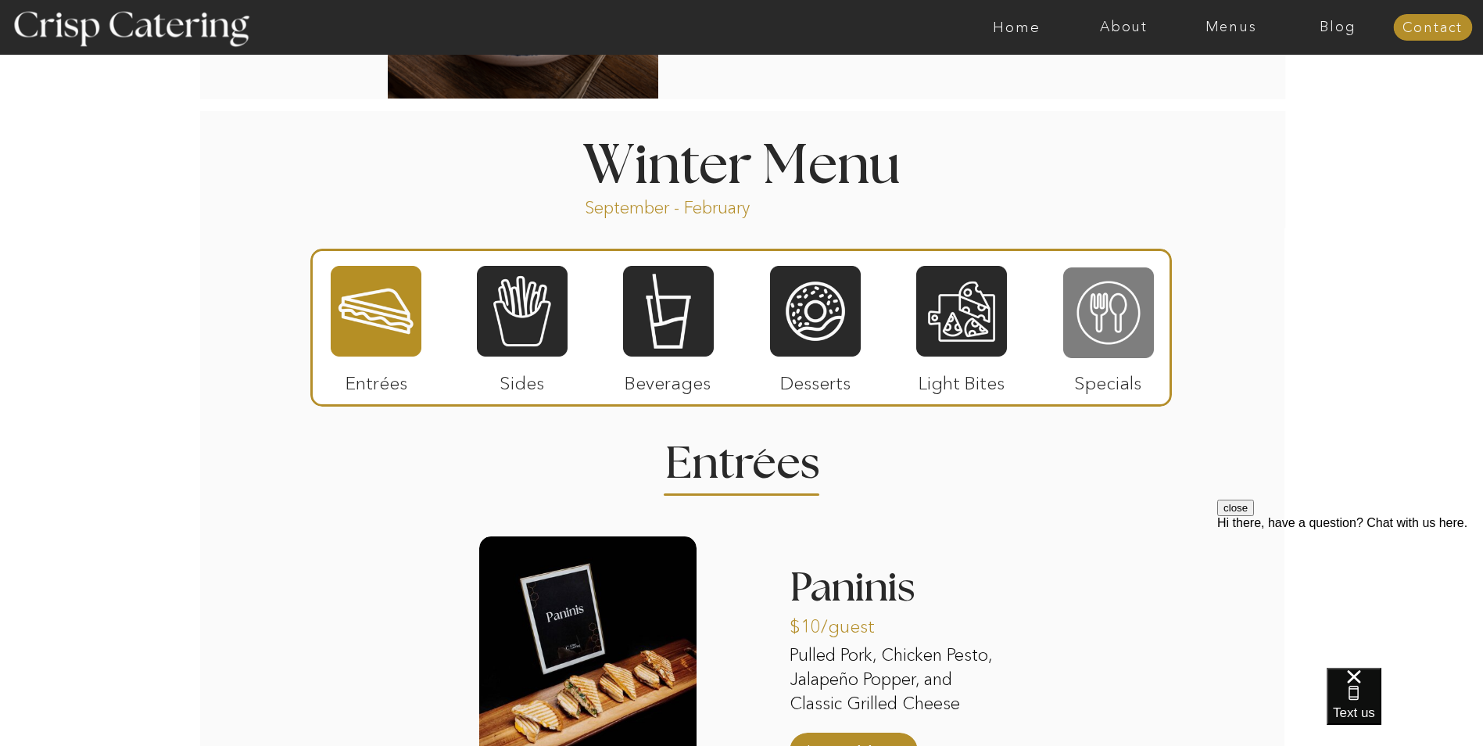
click at [1103, 320] on div at bounding box center [1109, 313] width 91 height 94
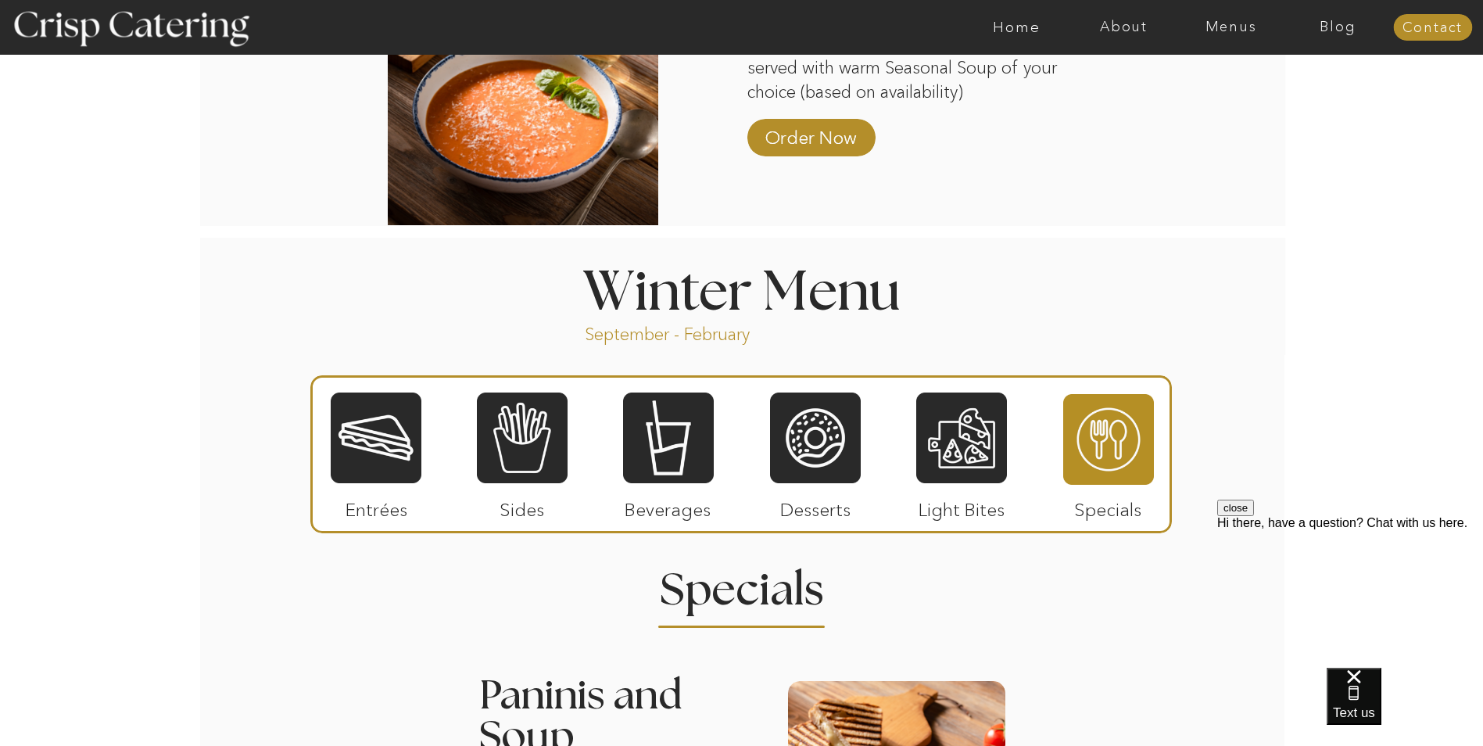
scroll to position [1486, 0]
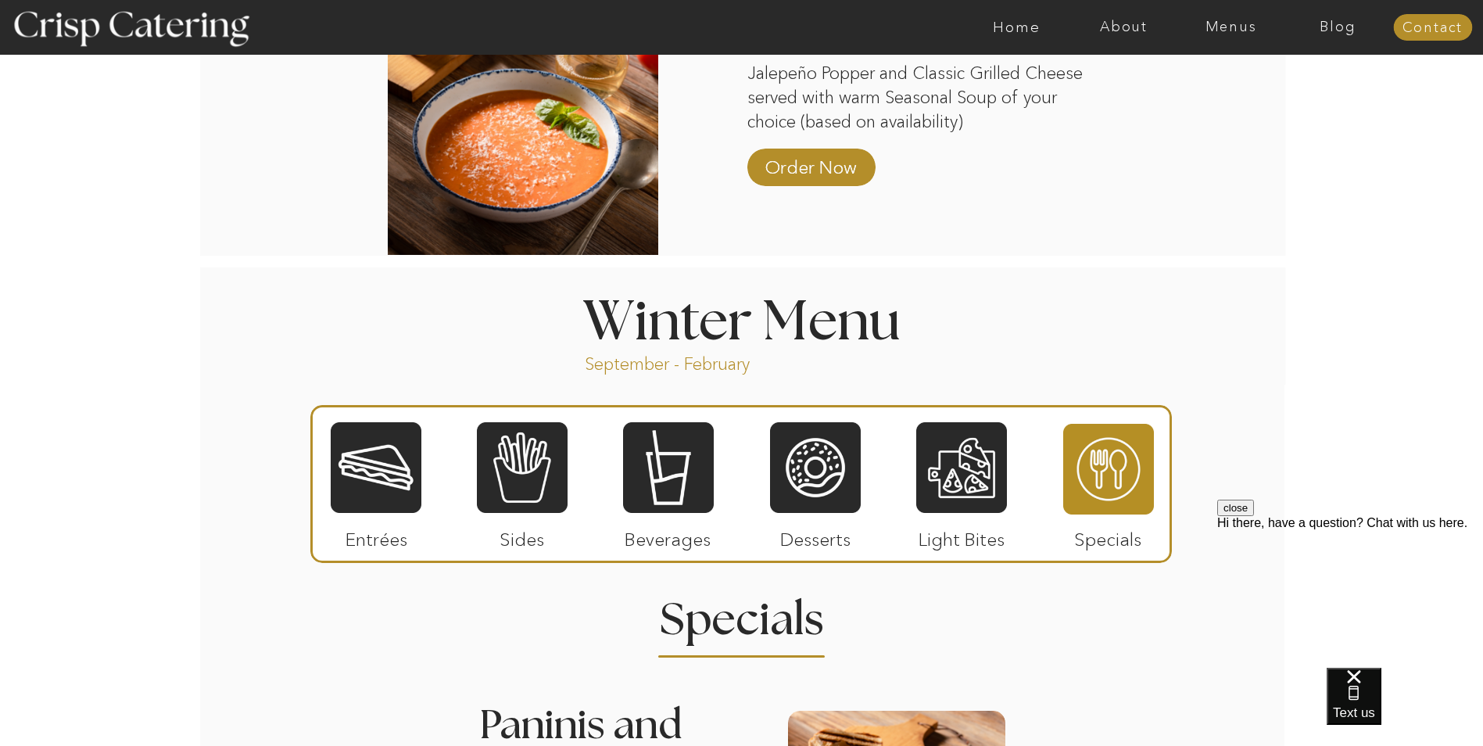
click at [383, 485] on div at bounding box center [376, 468] width 91 height 94
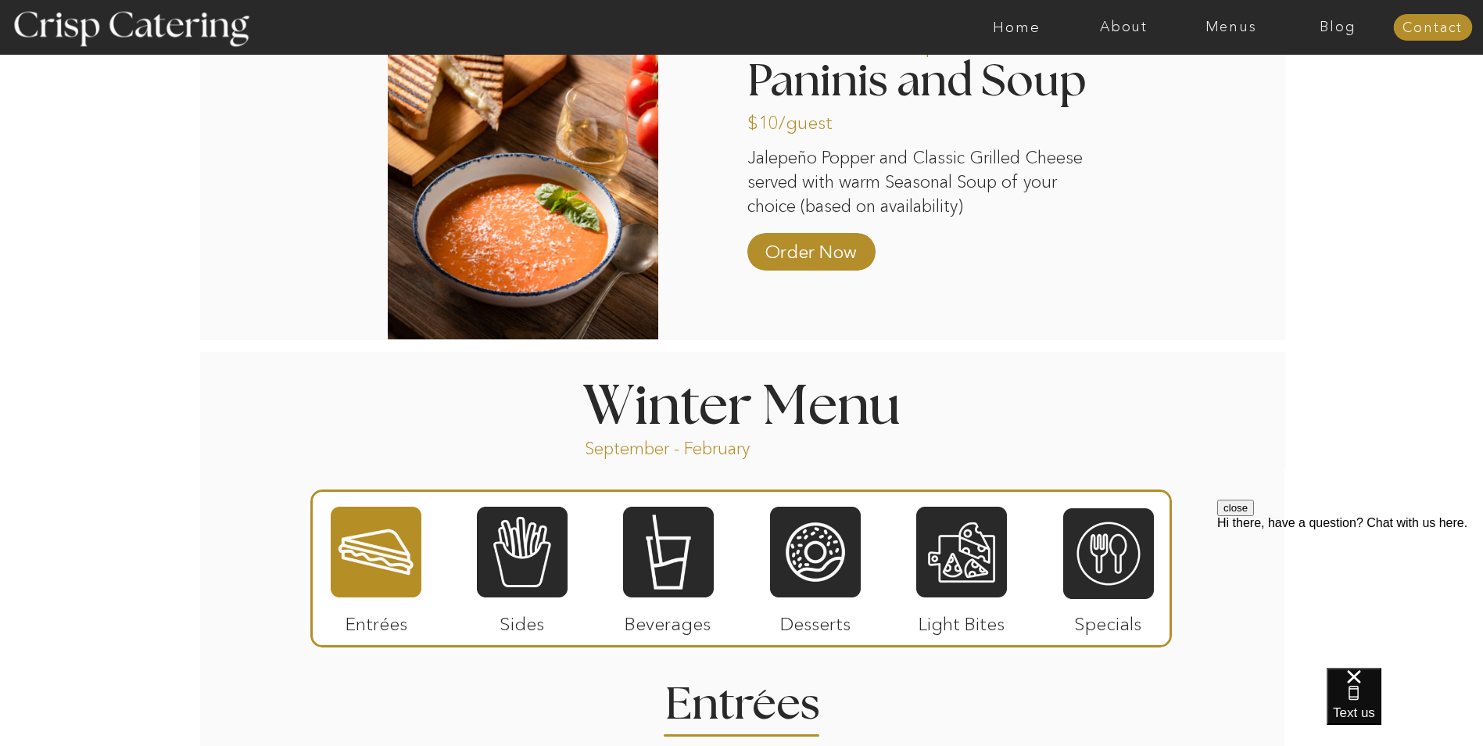
scroll to position [1408, 0]
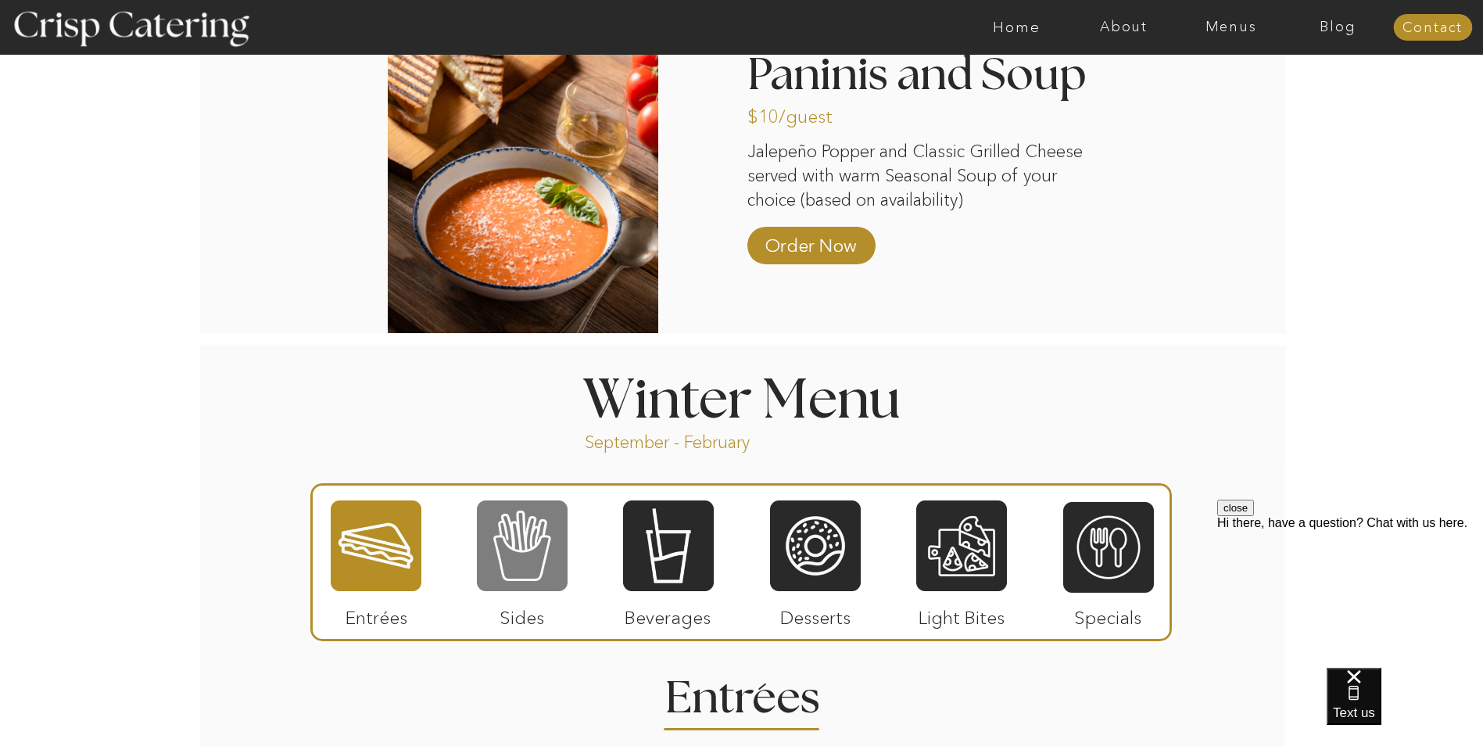
click at [536, 564] on div at bounding box center [522, 546] width 91 height 94
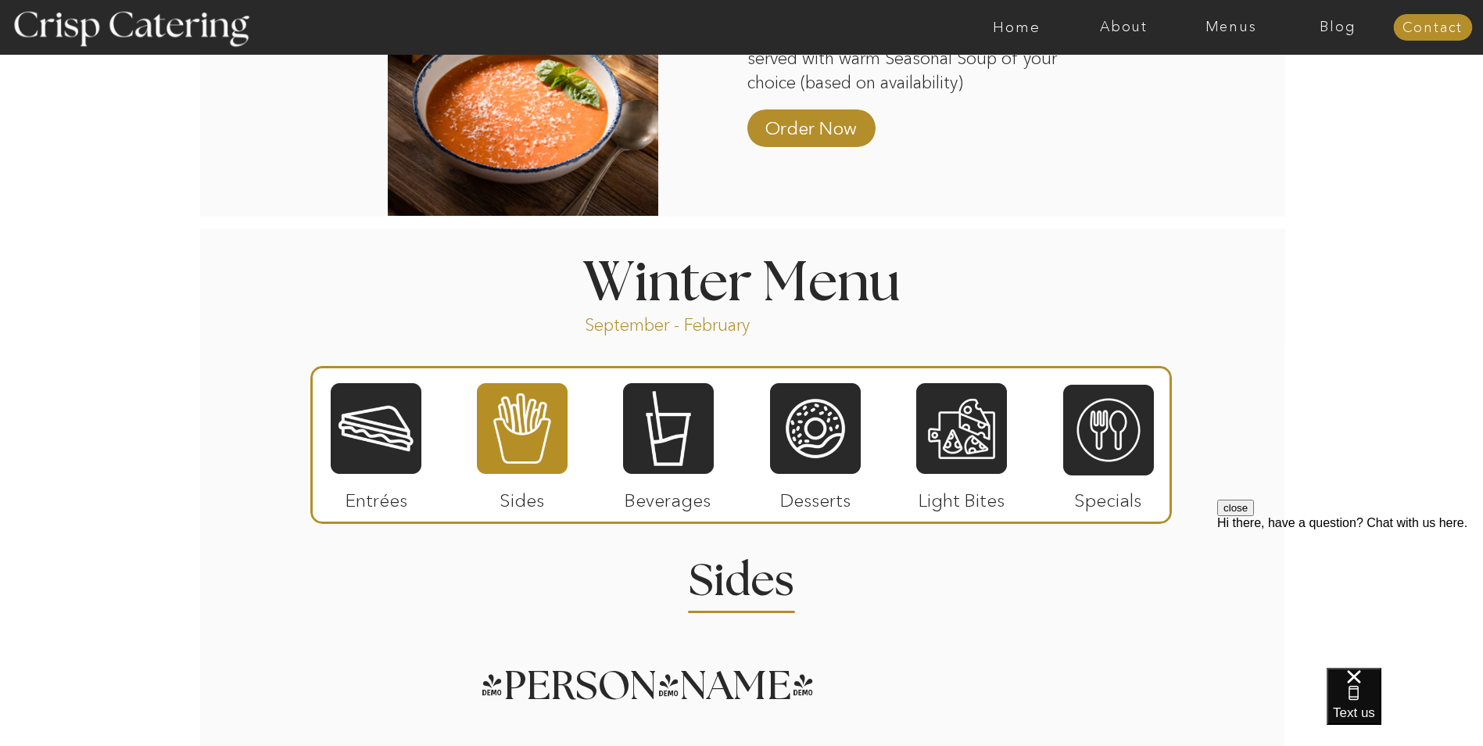
scroll to position [1486, 0]
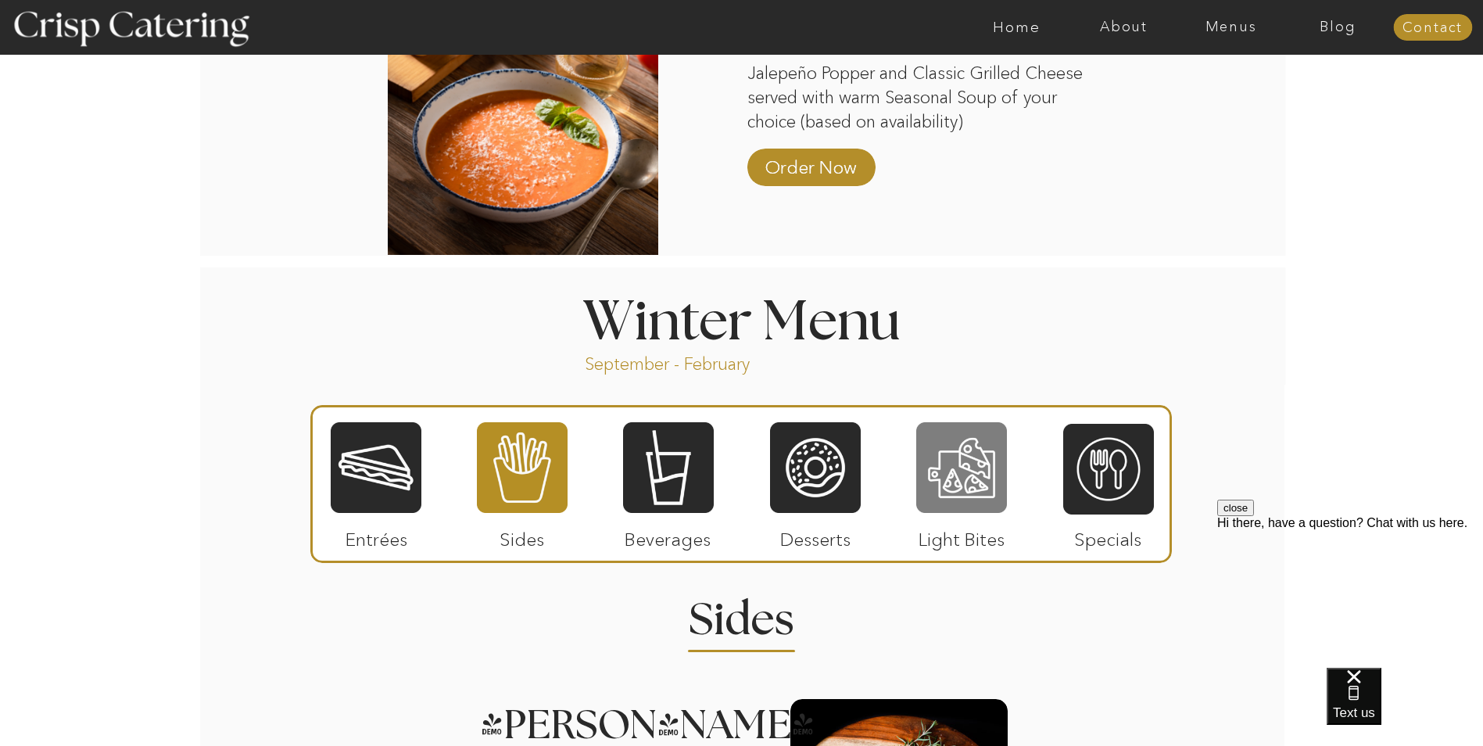
click at [970, 473] on div at bounding box center [962, 468] width 91 height 94
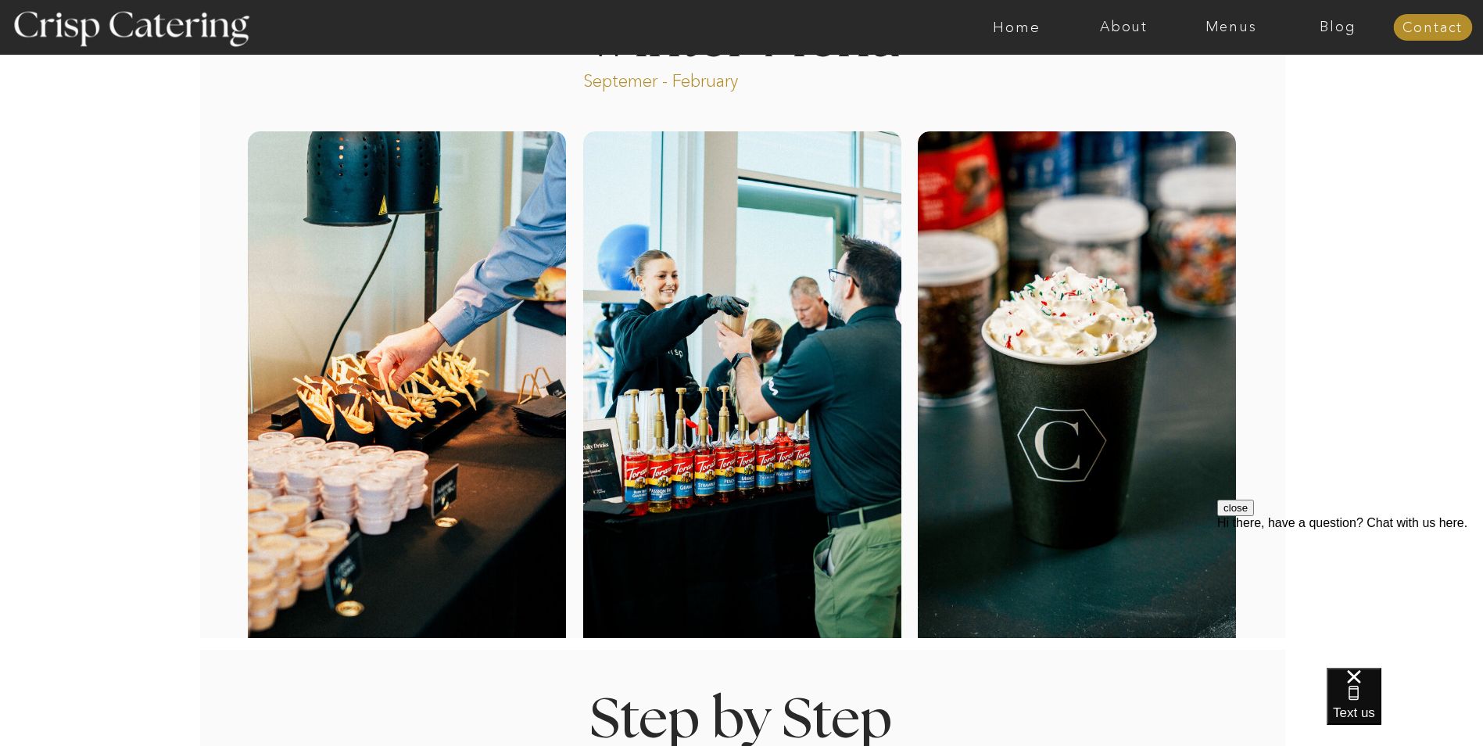
scroll to position [0, 0]
